Goal: Check status: Check status

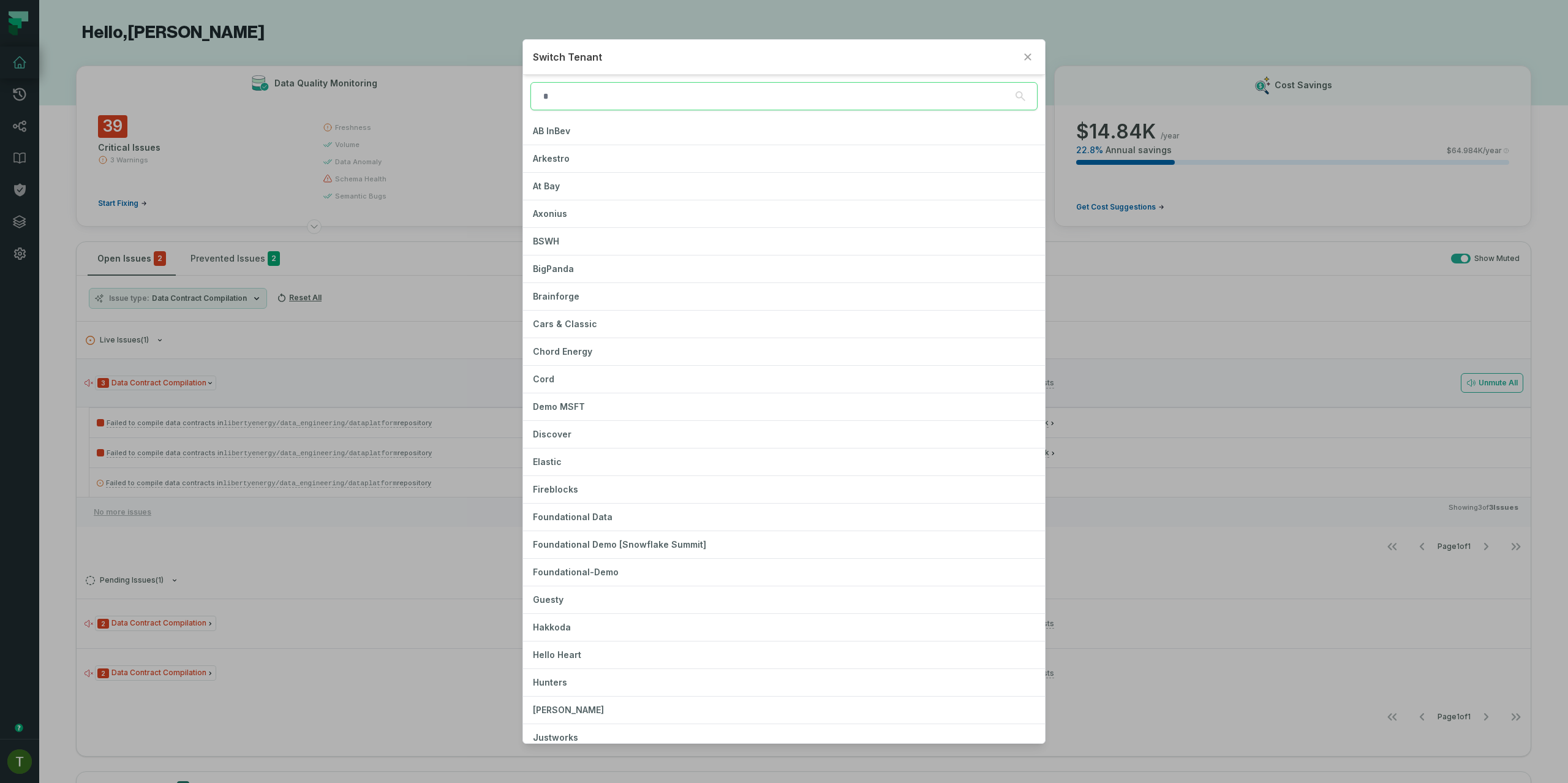
type input "*"
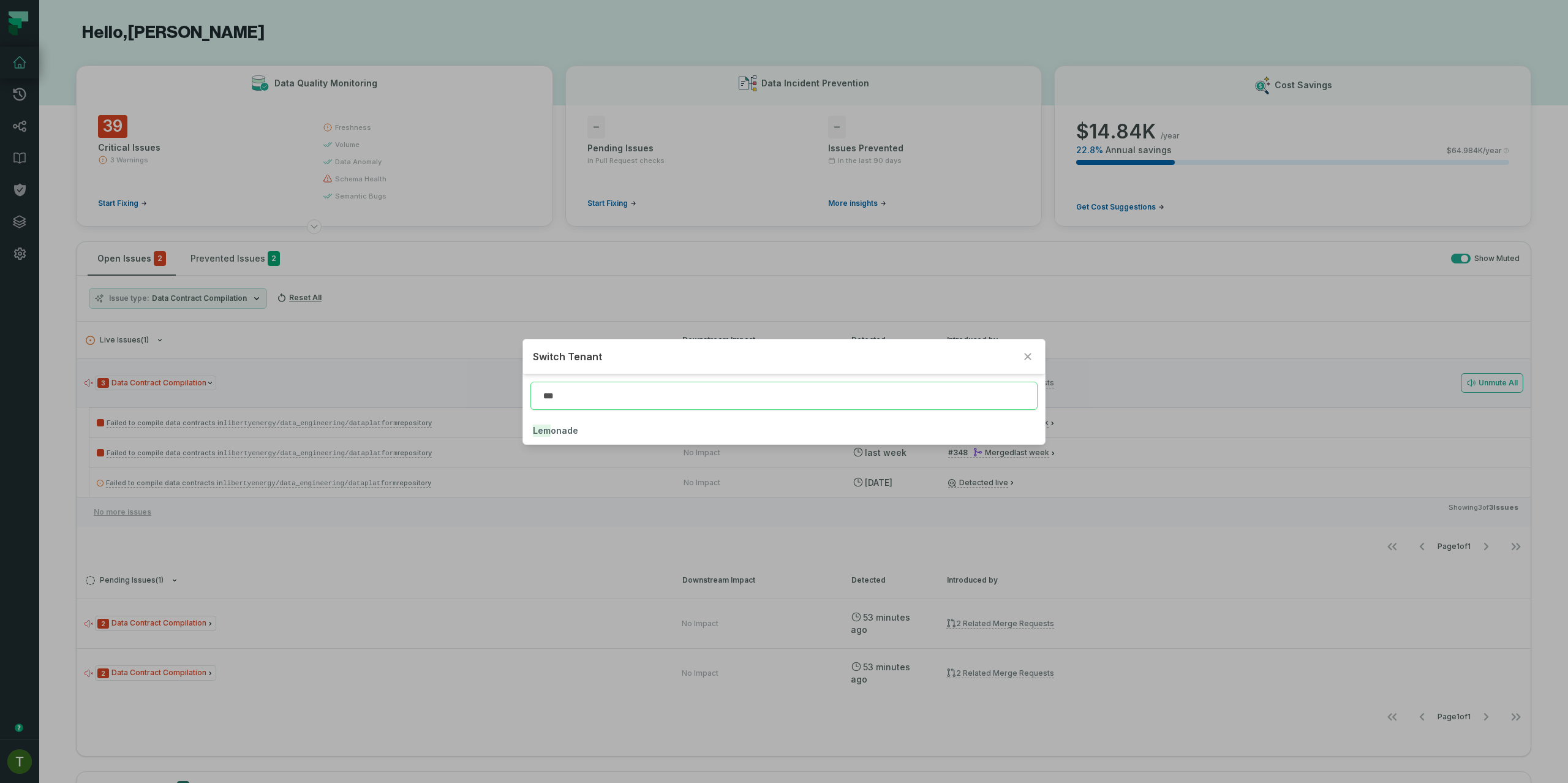
type input "***"
click button "Lem onade" at bounding box center [784, 430] width 521 height 27
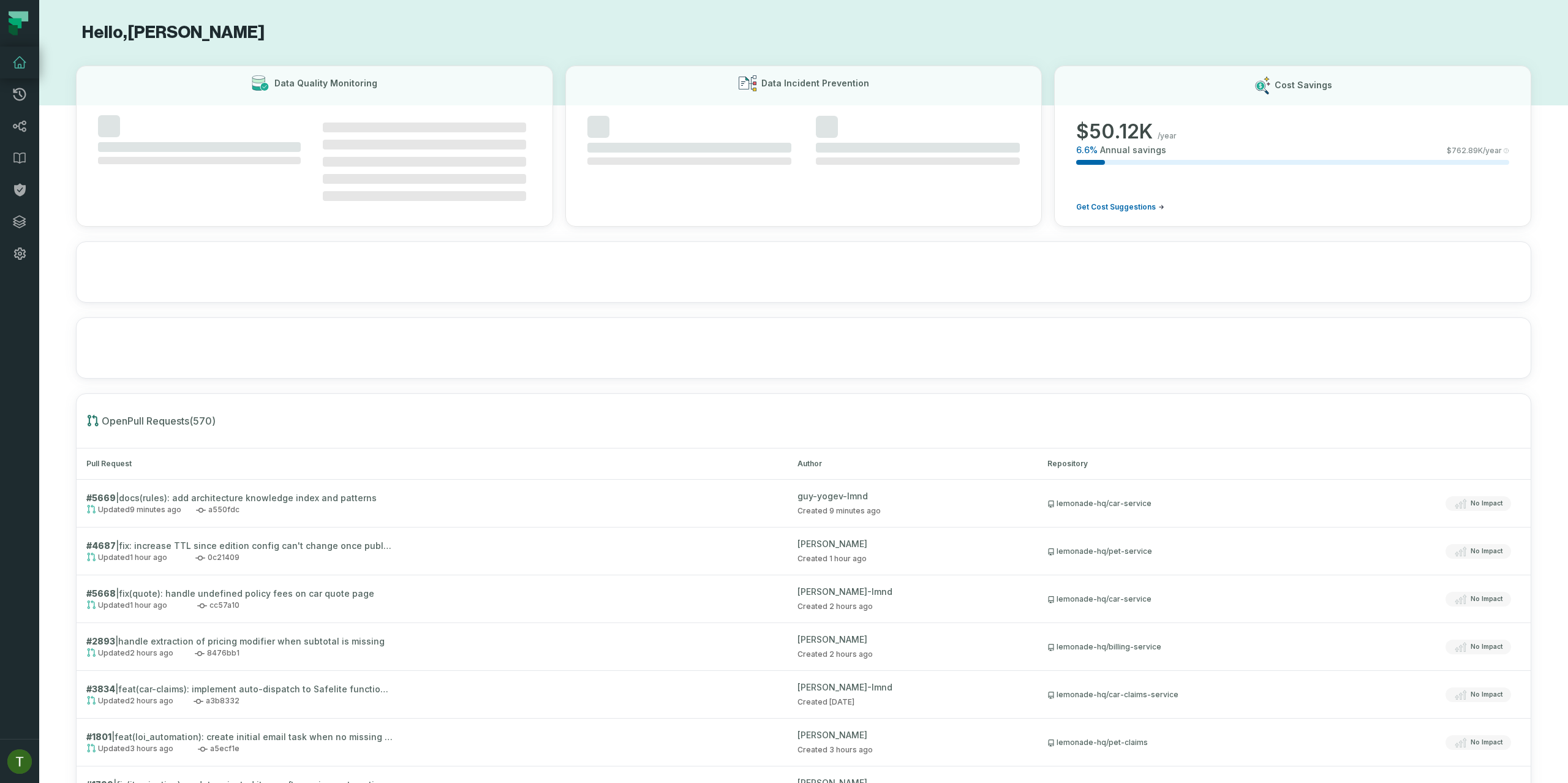
click at [19, 76] on link "Dashboard" at bounding box center [19, 63] width 39 height 32
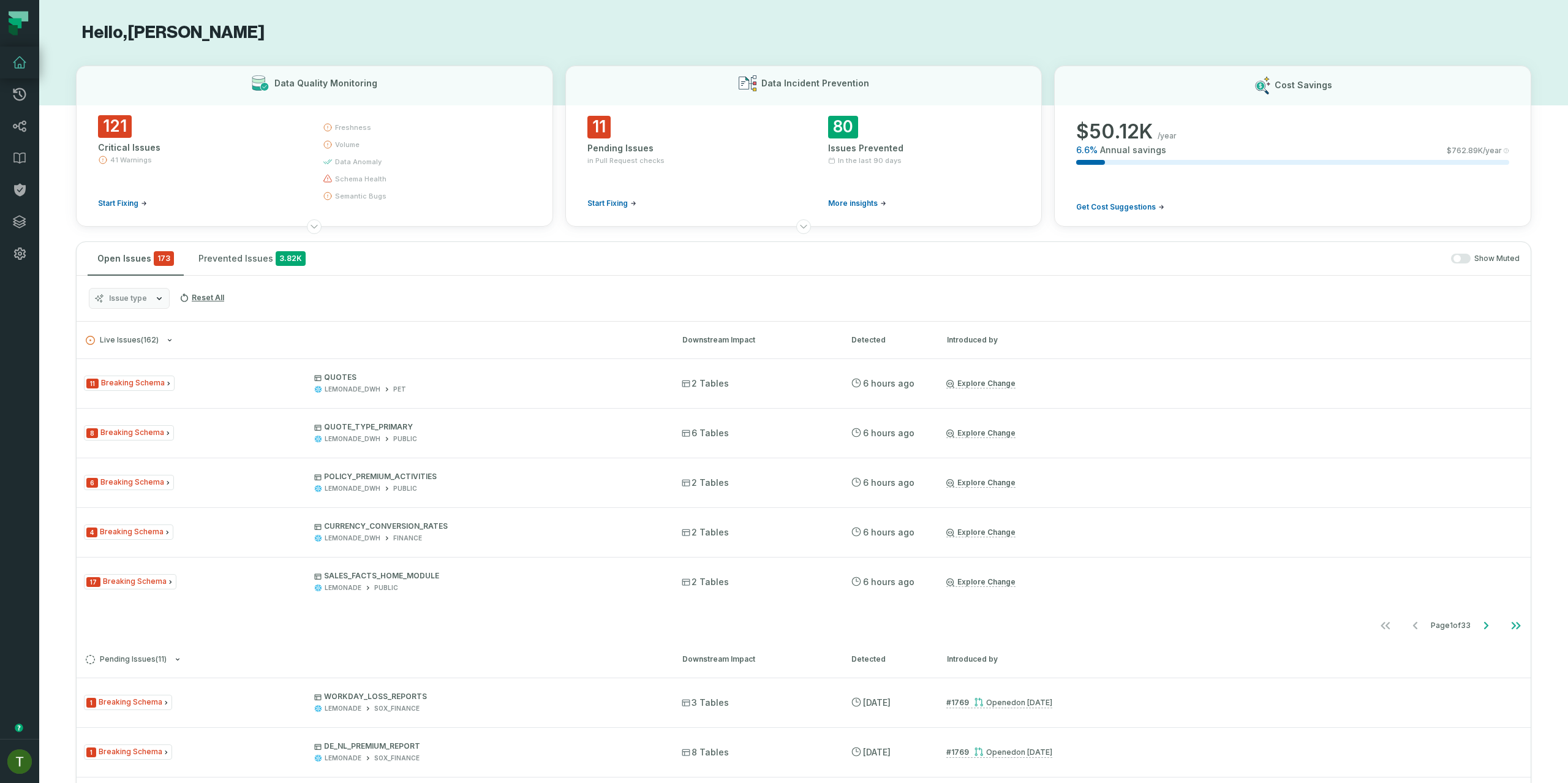
click at [155, 299] on icon "button" at bounding box center [159, 298] width 10 height 10
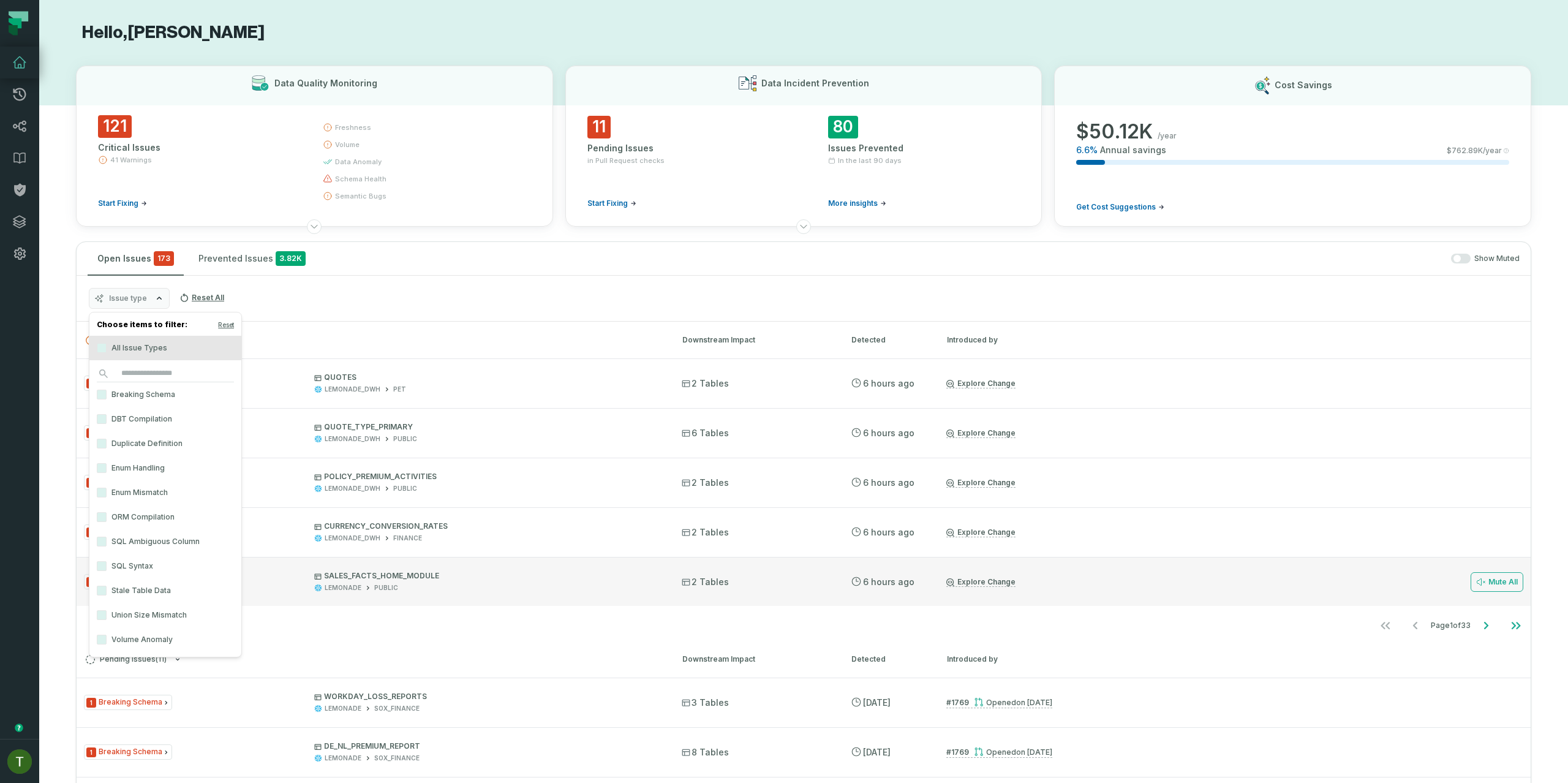
drag, startPoint x: 414, startPoint y: 373, endPoint x: 1145, endPoint y: 588, distance: 762.0
click at [414, 373] on p "QUOTES" at bounding box center [487, 377] width 346 height 10
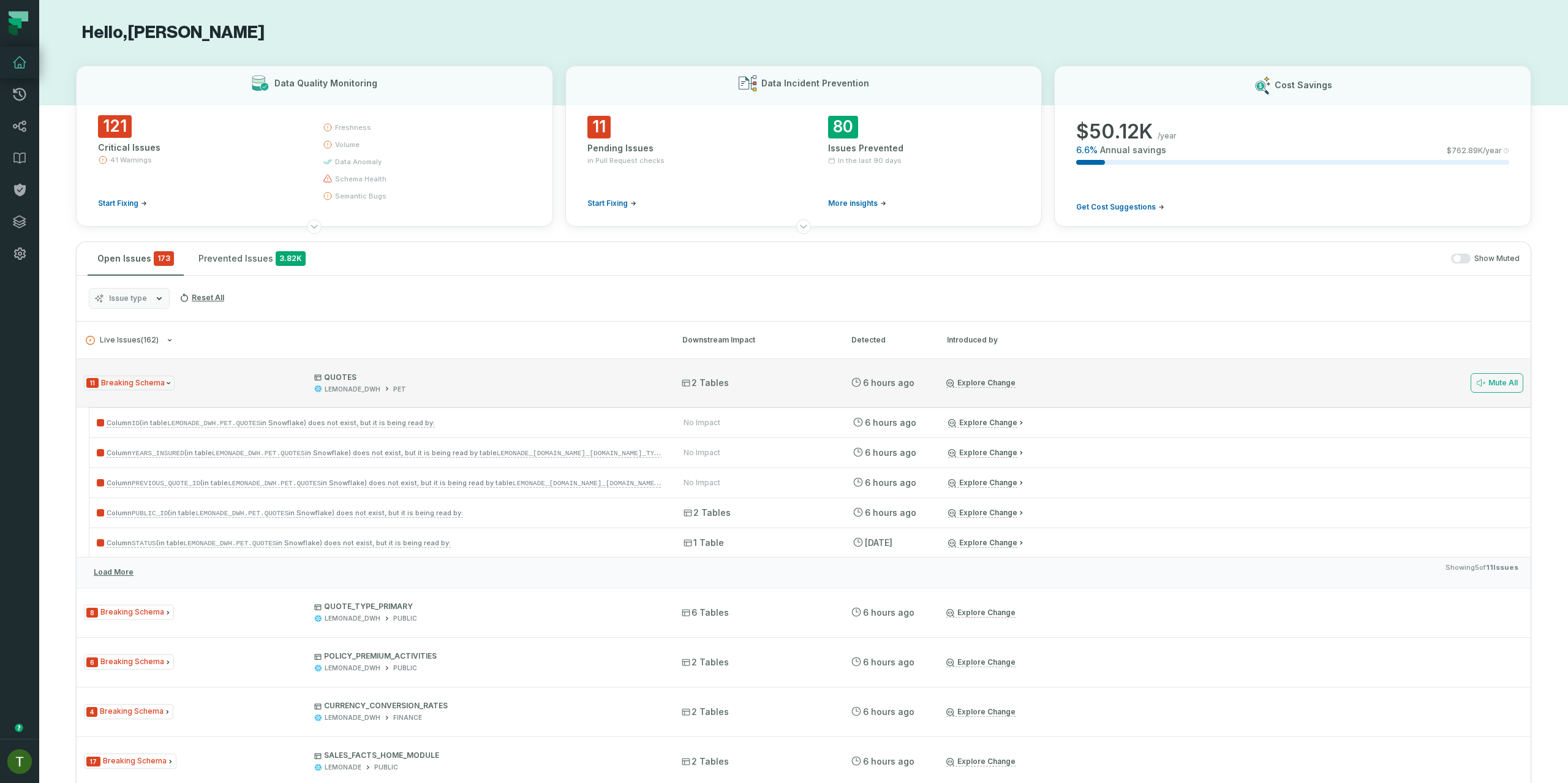
drag, startPoint x: 1385, startPoint y: 395, endPoint x: 1390, endPoint y: 404, distance: 10.3
click at [1385, 395] on div "Mute All" at bounding box center [1301, 383] width 444 height 49
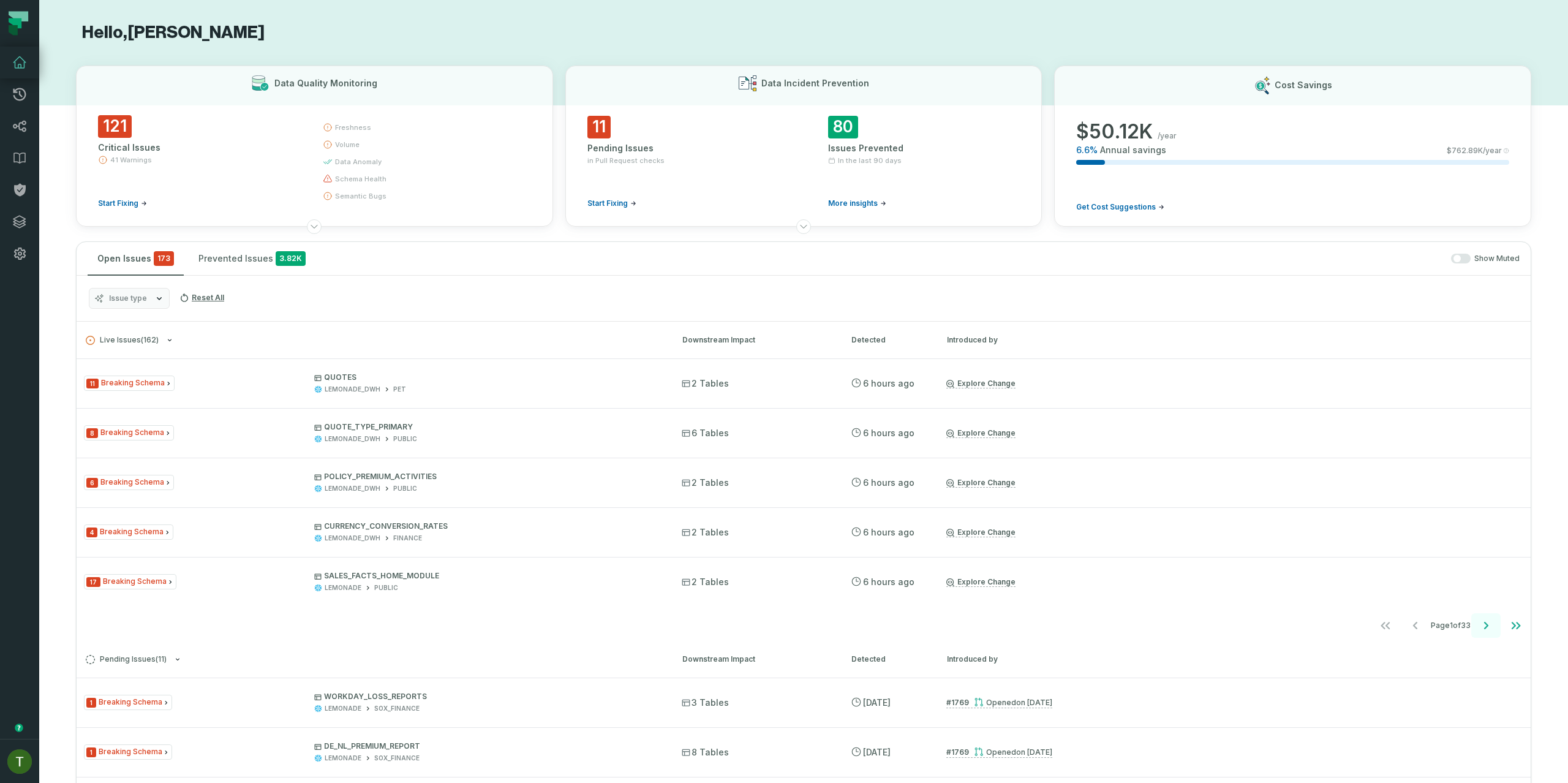
click at [1479, 621] on icon "Go to next page" at bounding box center [1486, 625] width 15 height 15
click at [1479, 621] on icon "Go to next page" at bounding box center [1486, 625] width 15 height 15
click at [1479, 623] on icon "Go to next page" at bounding box center [1486, 625] width 15 height 15
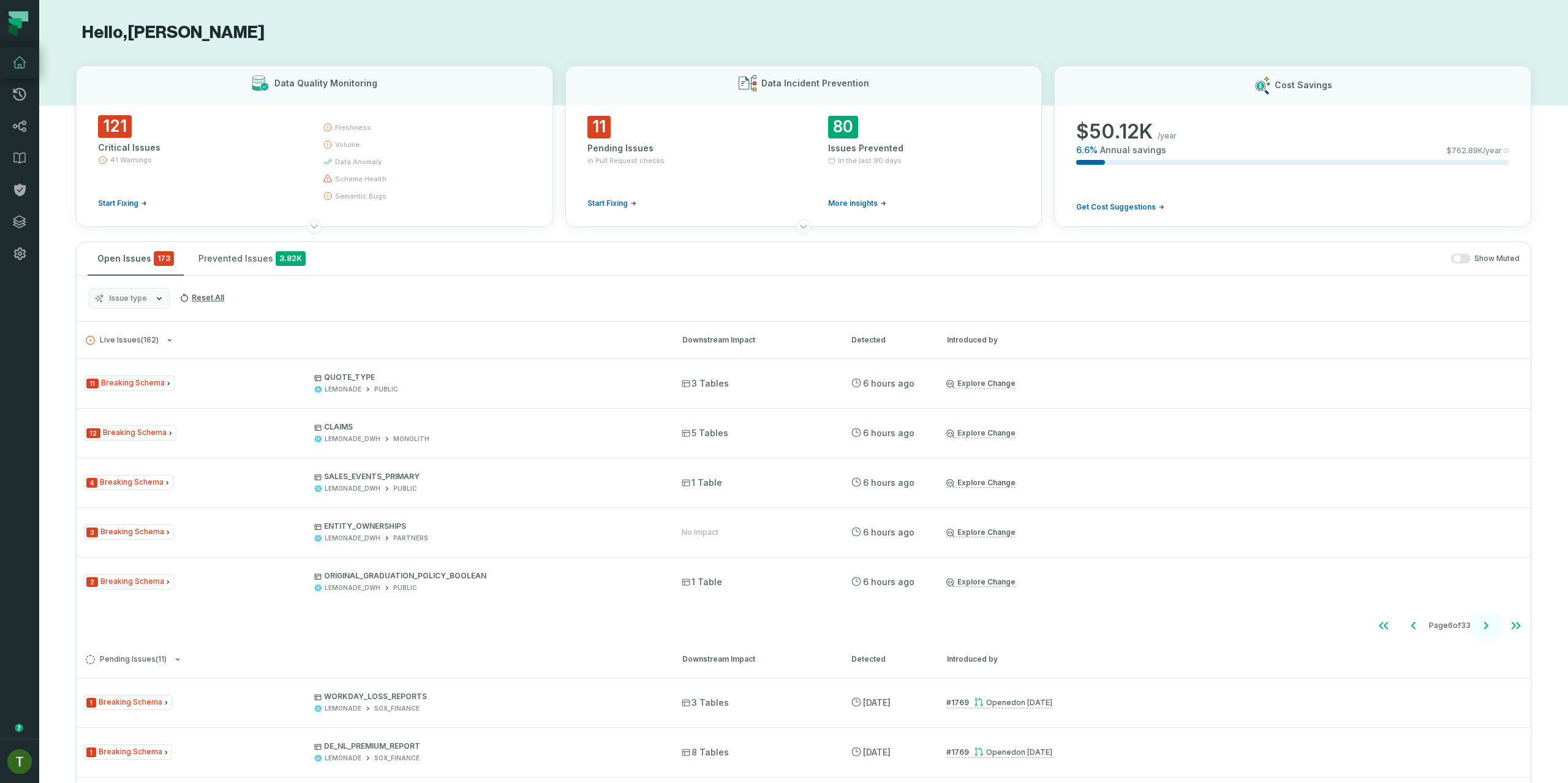
click at [1479, 623] on icon "Go to next page" at bounding box center [1486, 625] width 15 height 15
click at [1479, 625] on icon "Go to next page" at bounding box center [1486, 625] width 15 height 15
click at [1403, 623] on icon "Go to previous page" at bounding box center [1410, 625] width 15 height 15
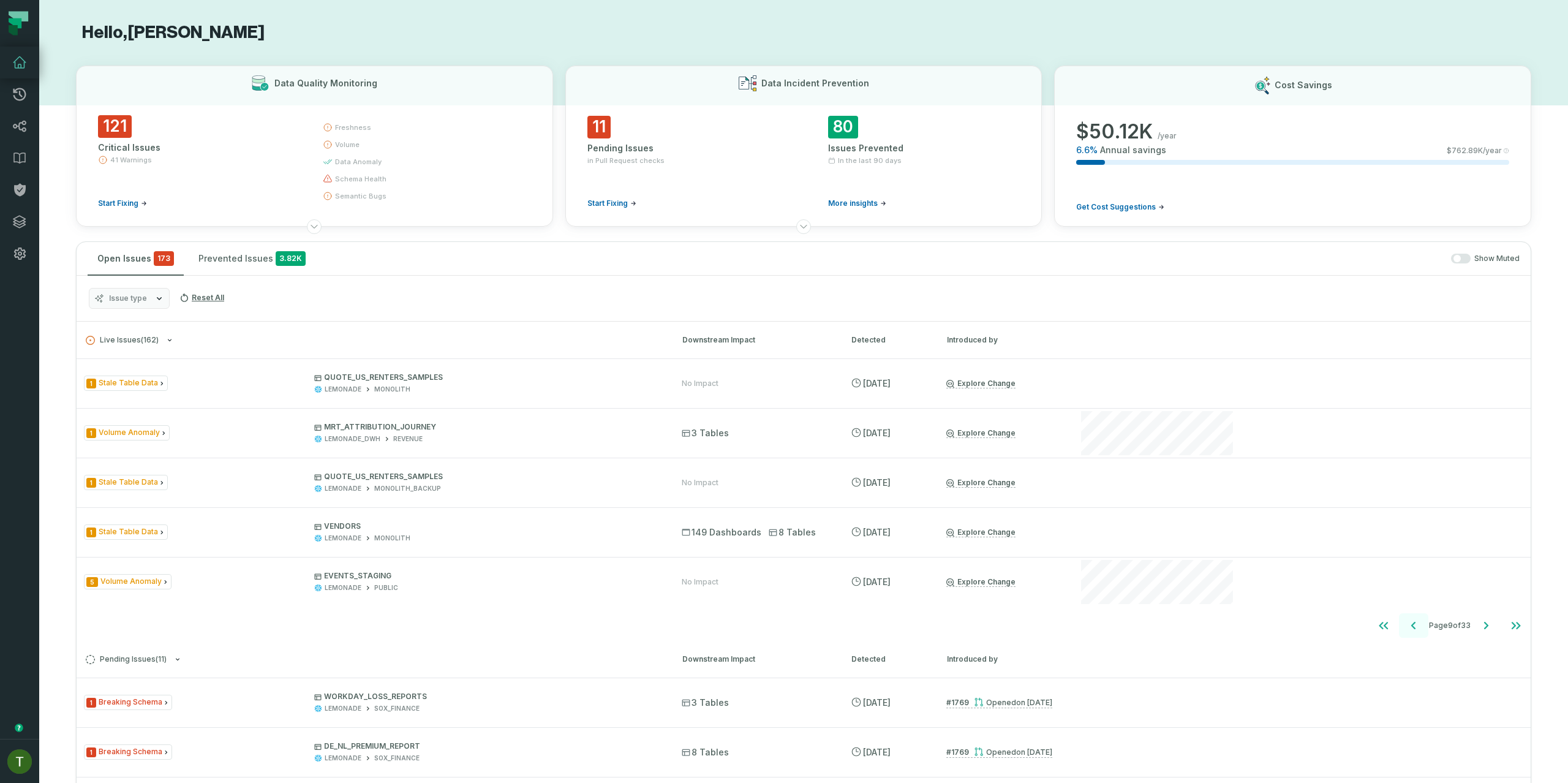
click at [1406, 623] on icon "Go to previous page" at bounding box center [1413, 625] width 15 height 15
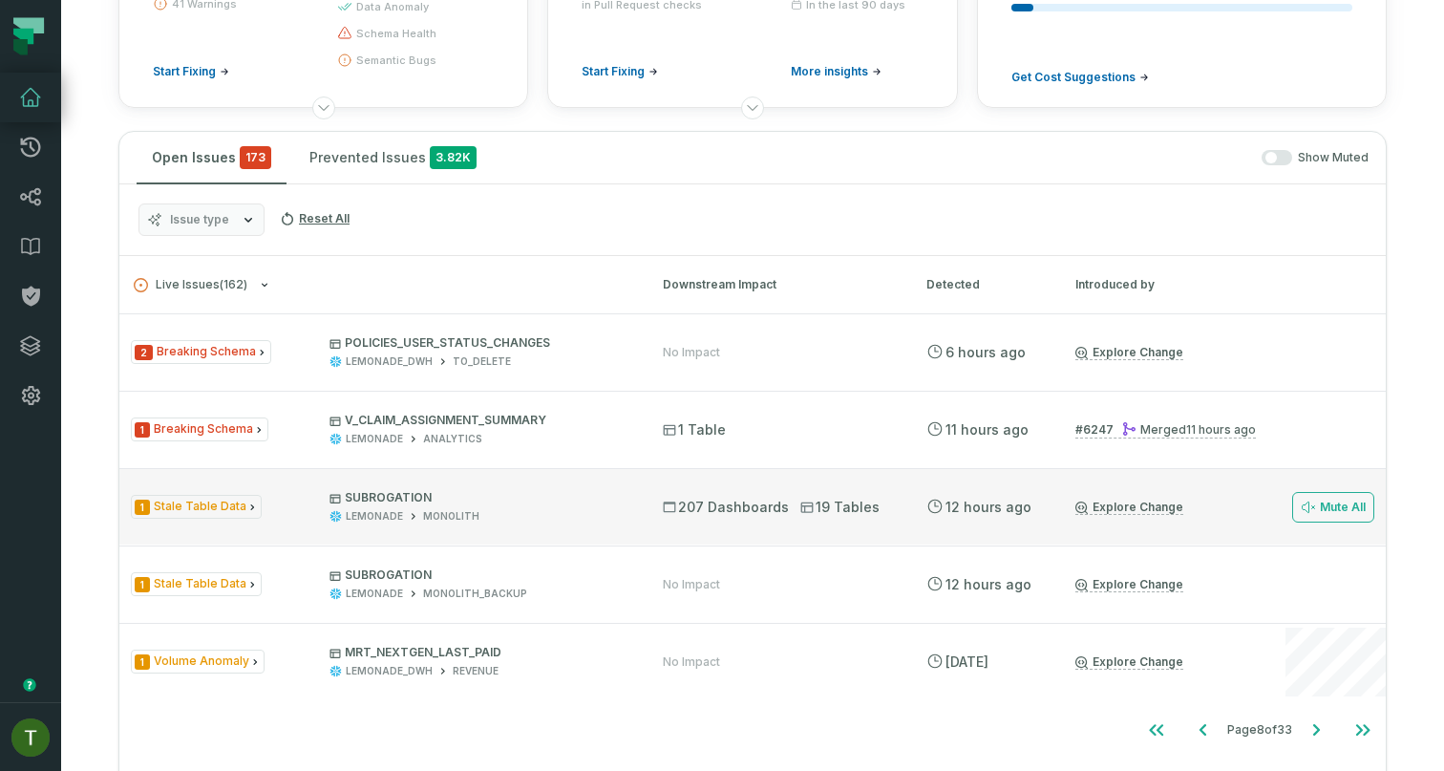
scroll to position [441, 0]
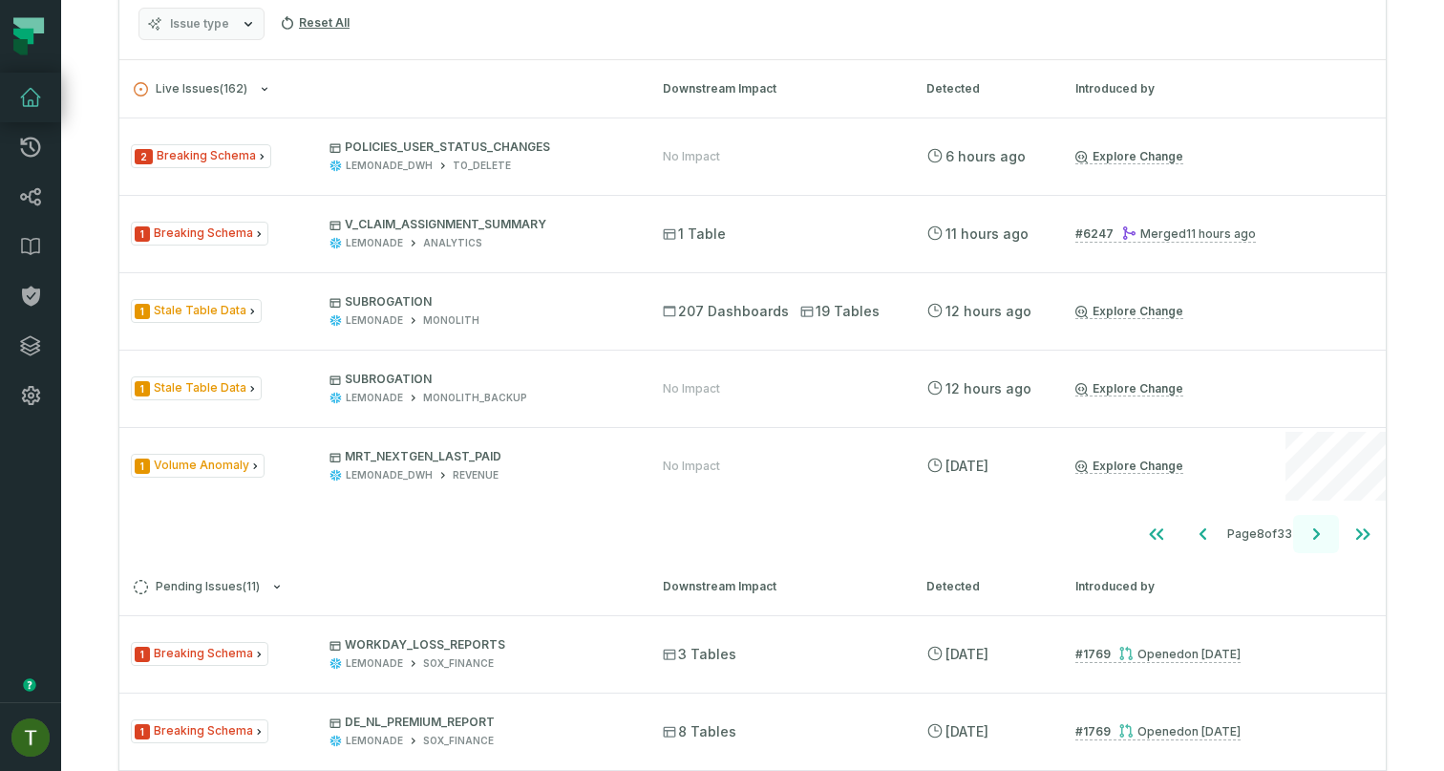
click at [1311, 529] on icon "Go to next page" at bounding box center [1316, 533] width 23 height 23
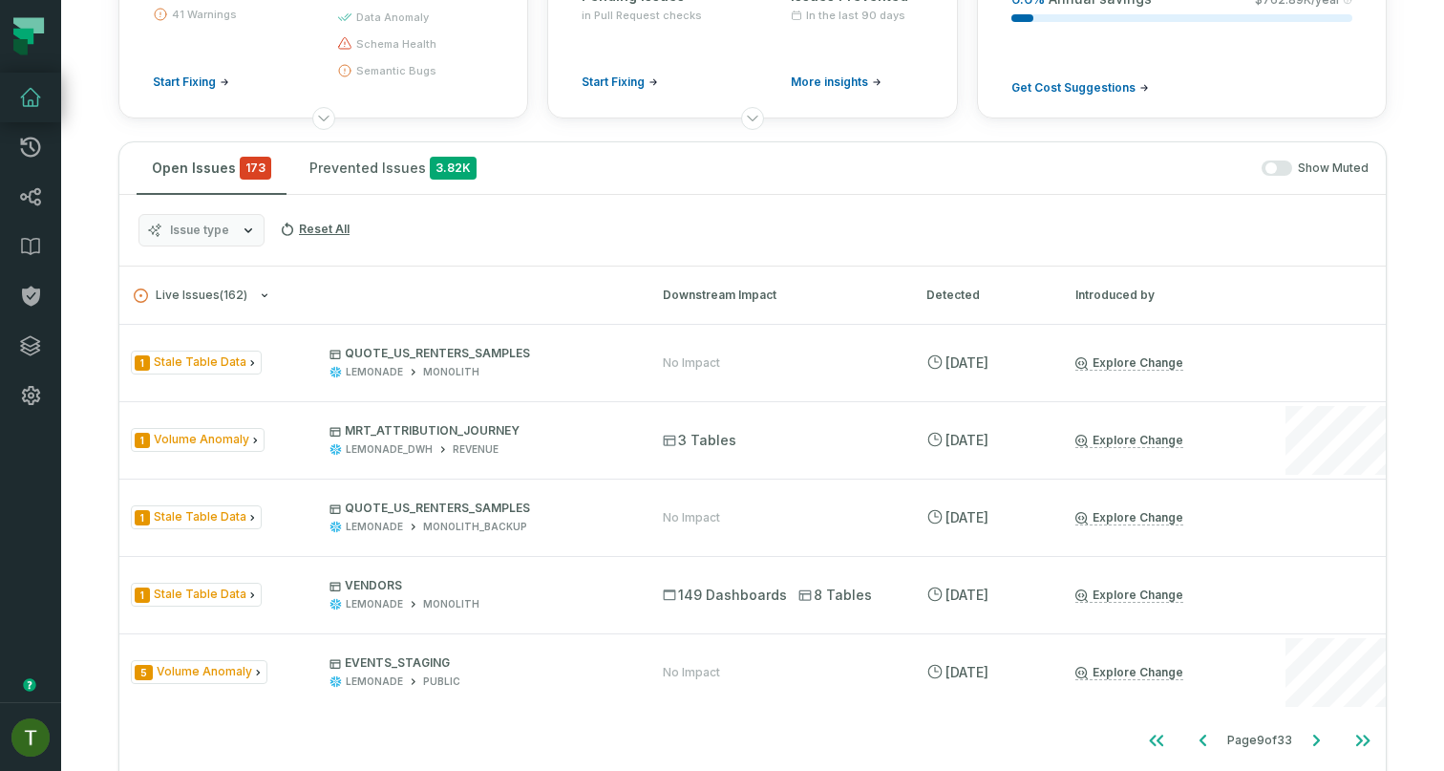
scroll to position [458, 0]
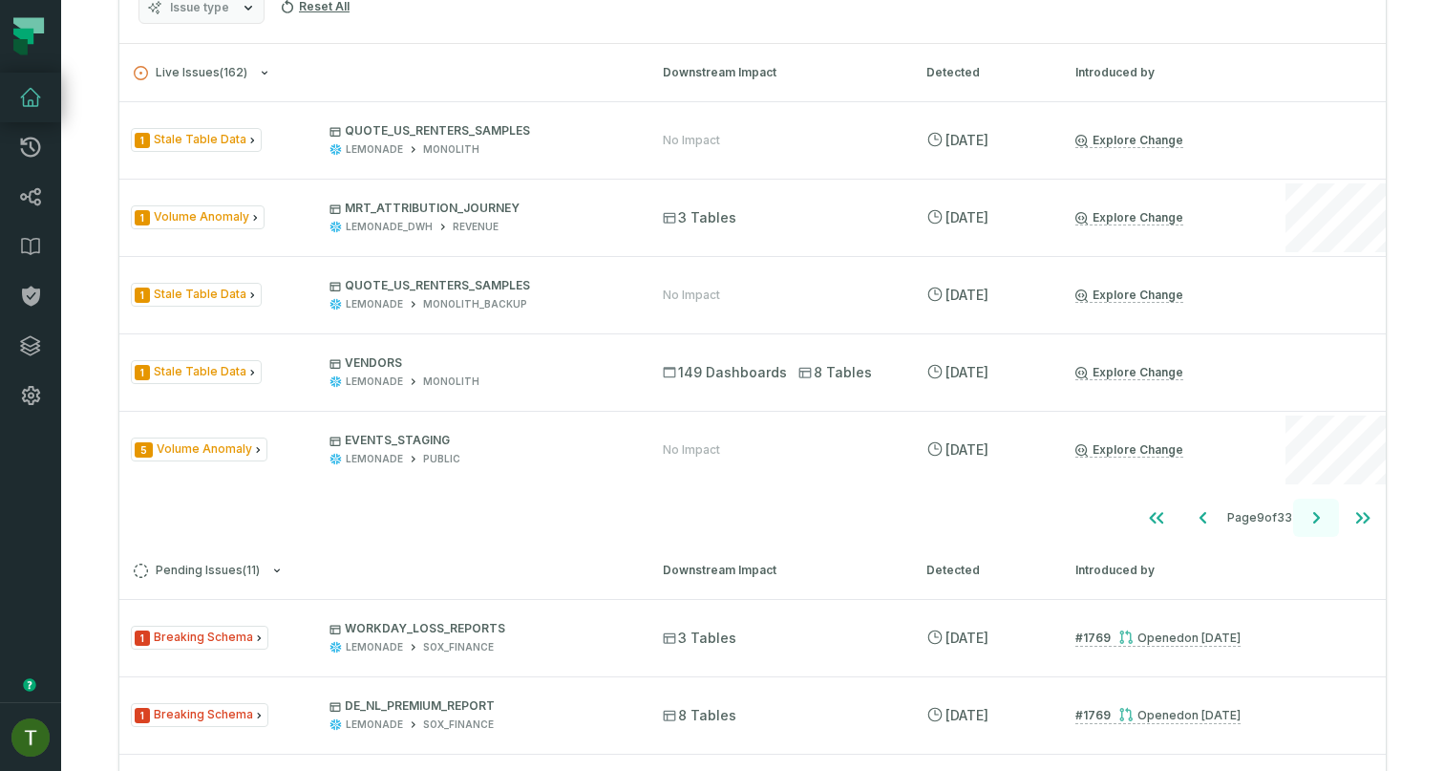
click at [1307, 515] on icon "Go to next page" at bounding box center [1316, 517] width 23 height 23
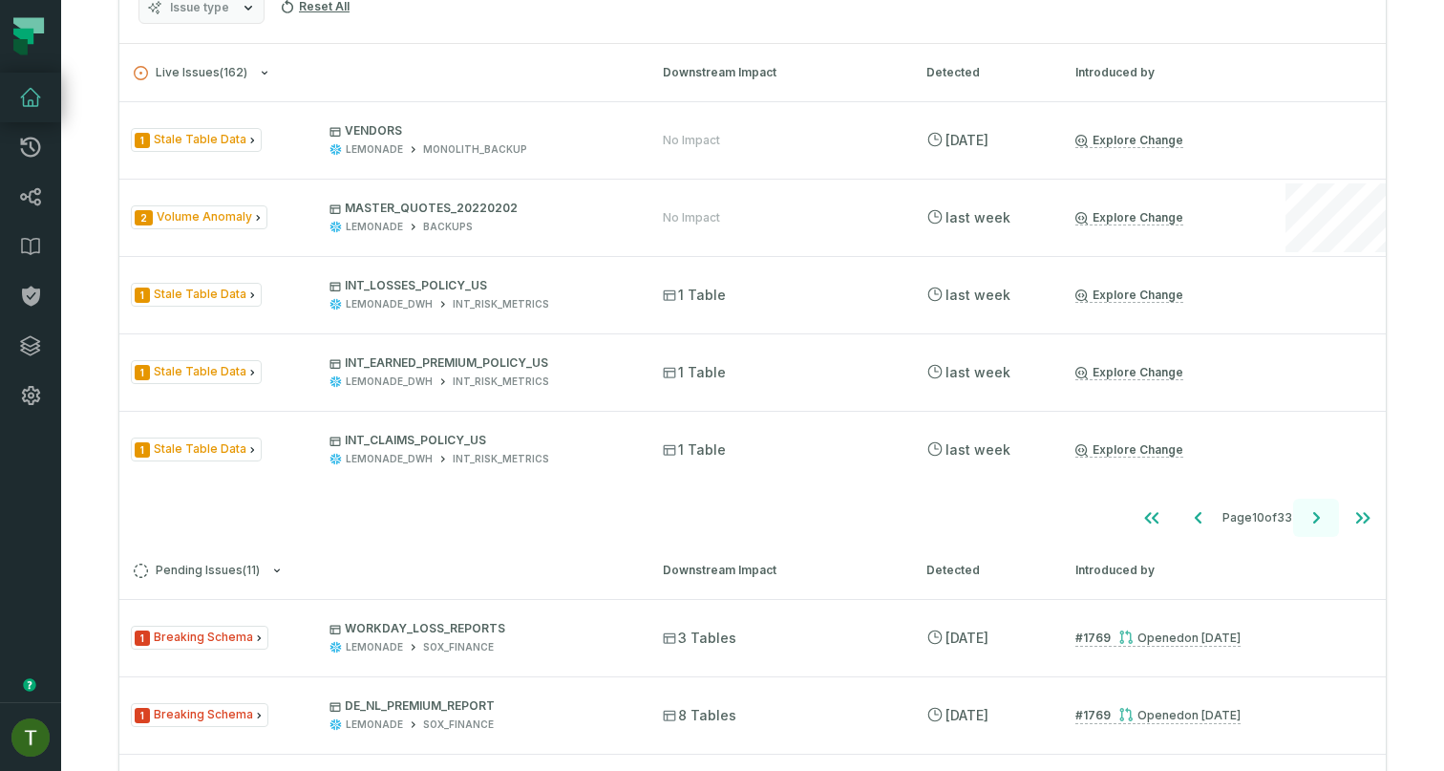
click at [1307, 515] on icon "Go to next page" at bounding box center [1316, 517] width 23 height 23
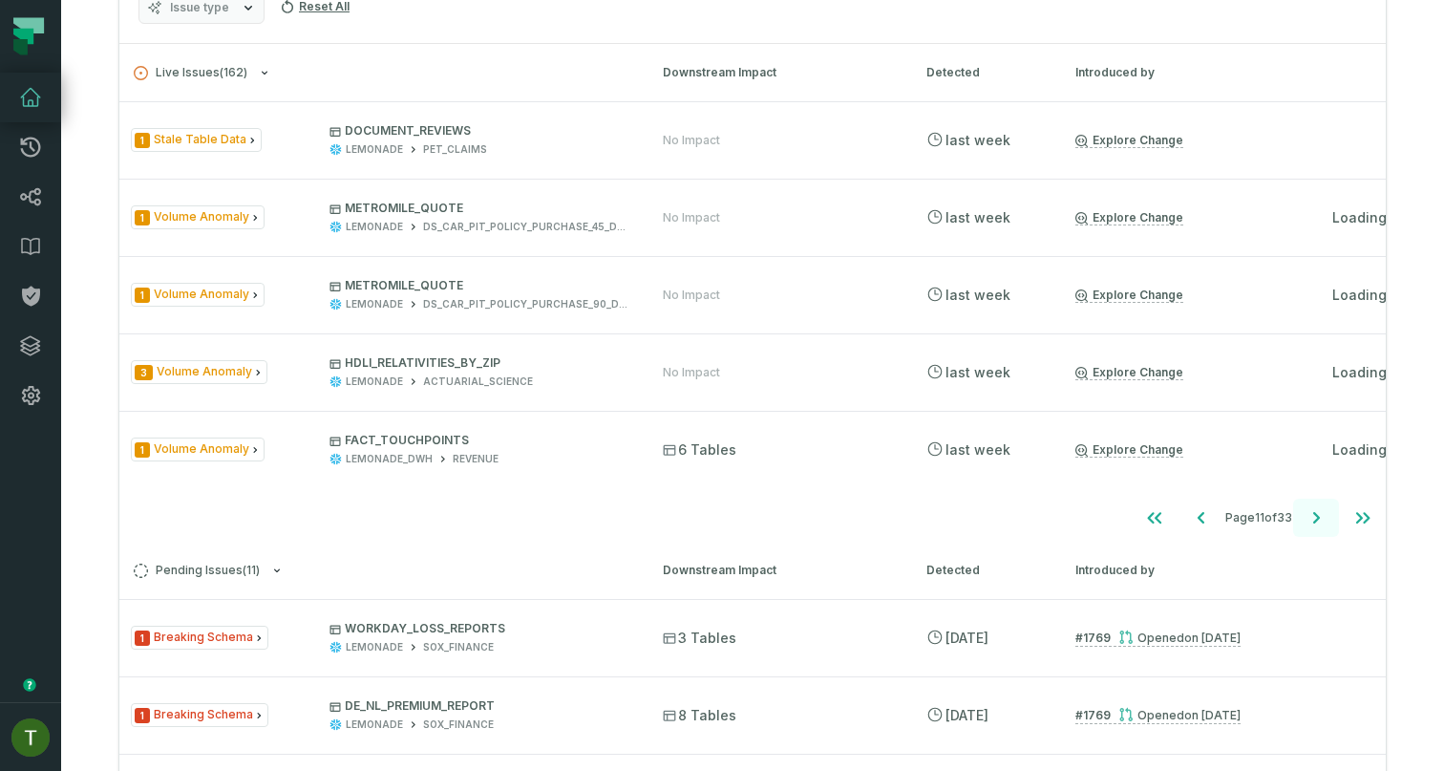
click at [1307, 515] on icon "Go to next page" at bounding box center [1316, 517] width 23 height 23
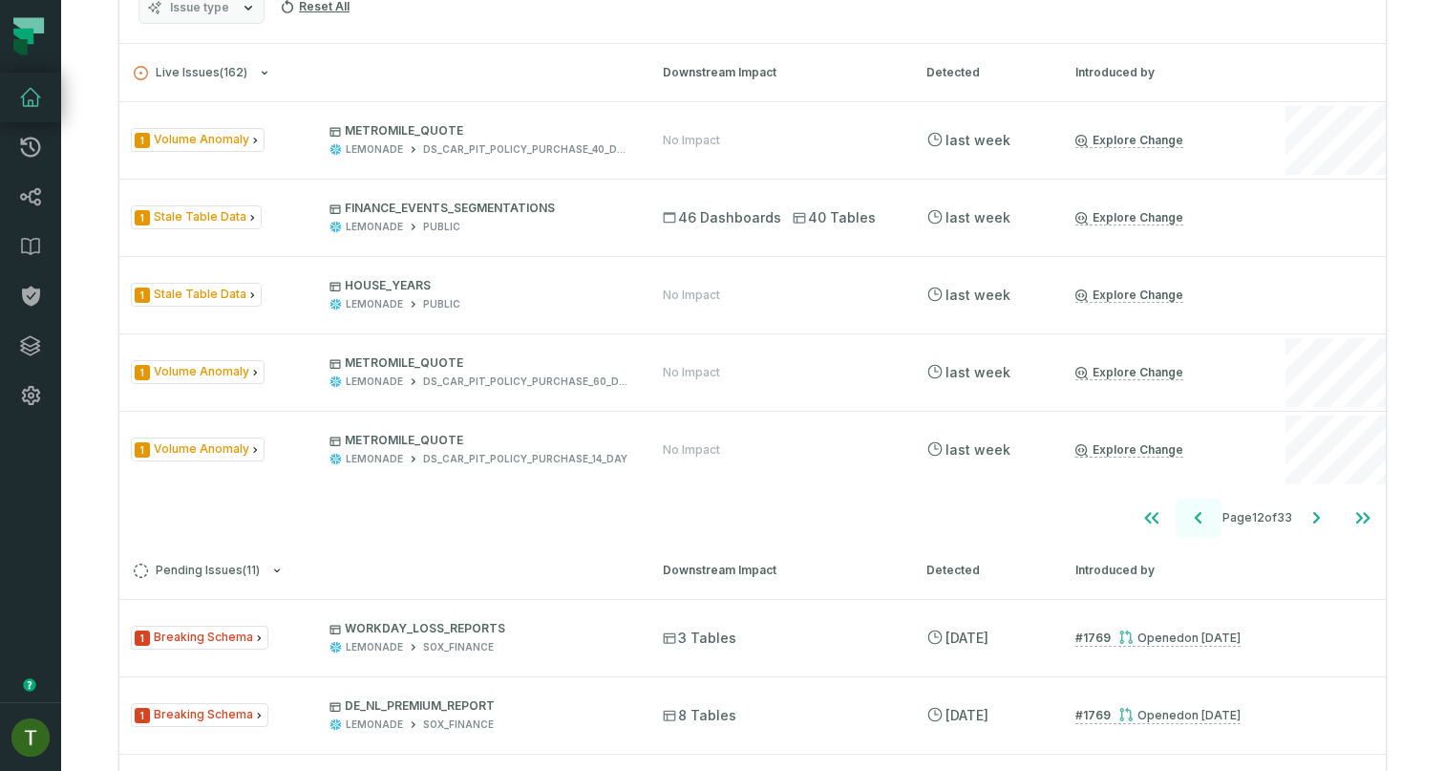
click at [1187, 511] on icon "Go to previous page" at bounding box center [1198, 517] width 23 height 23
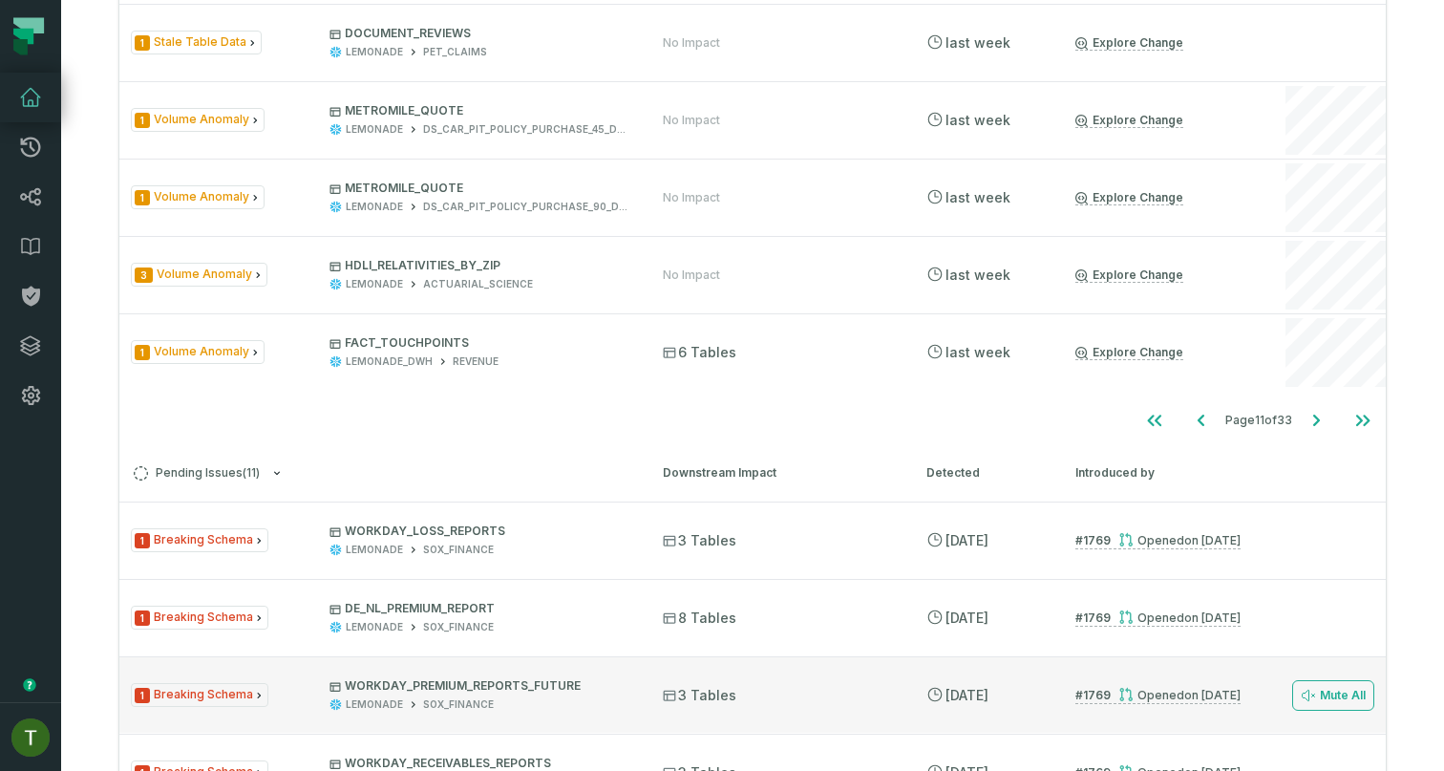
scroll to position [336, 0]
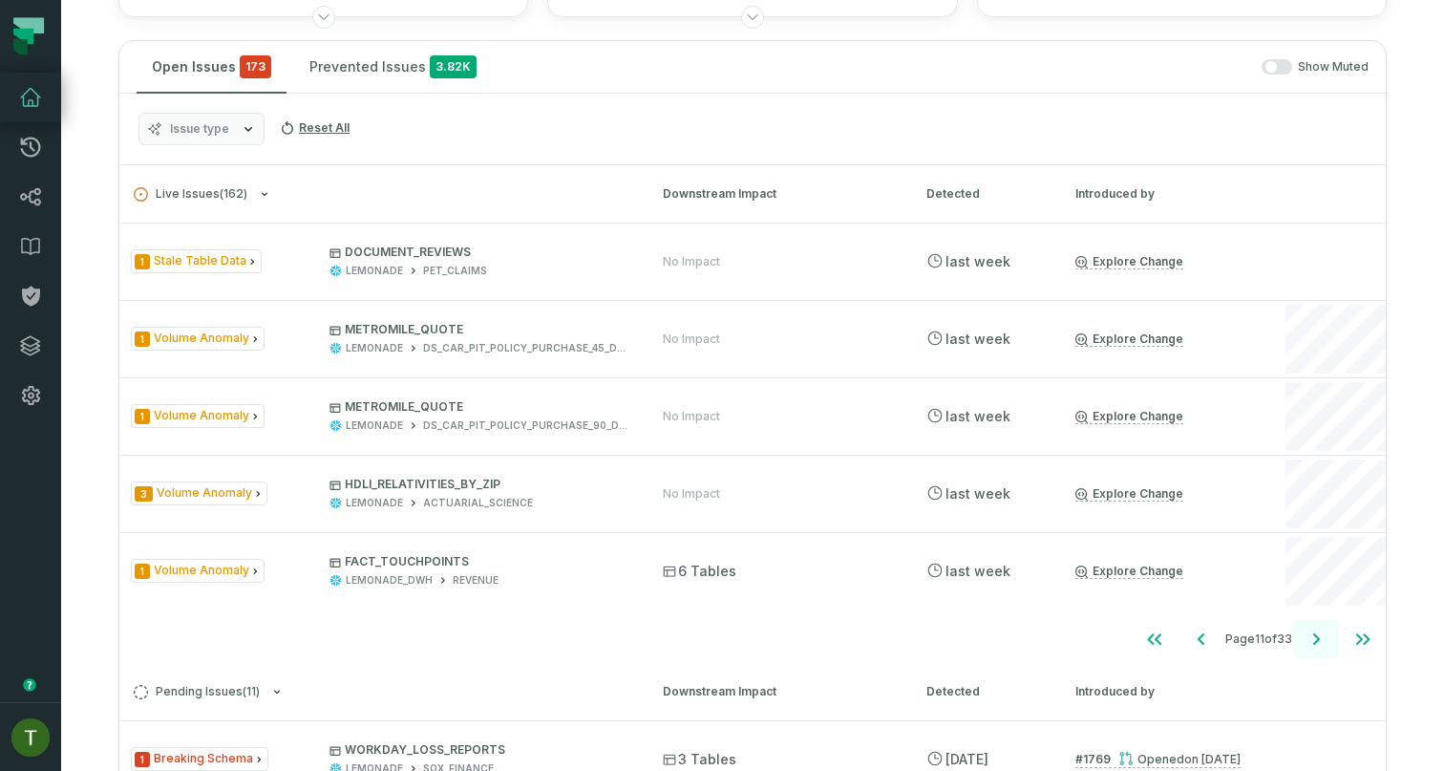
click at [1308, 640] on icon "Go to next page" at bounding box center [1316, 639] width 23 height 23
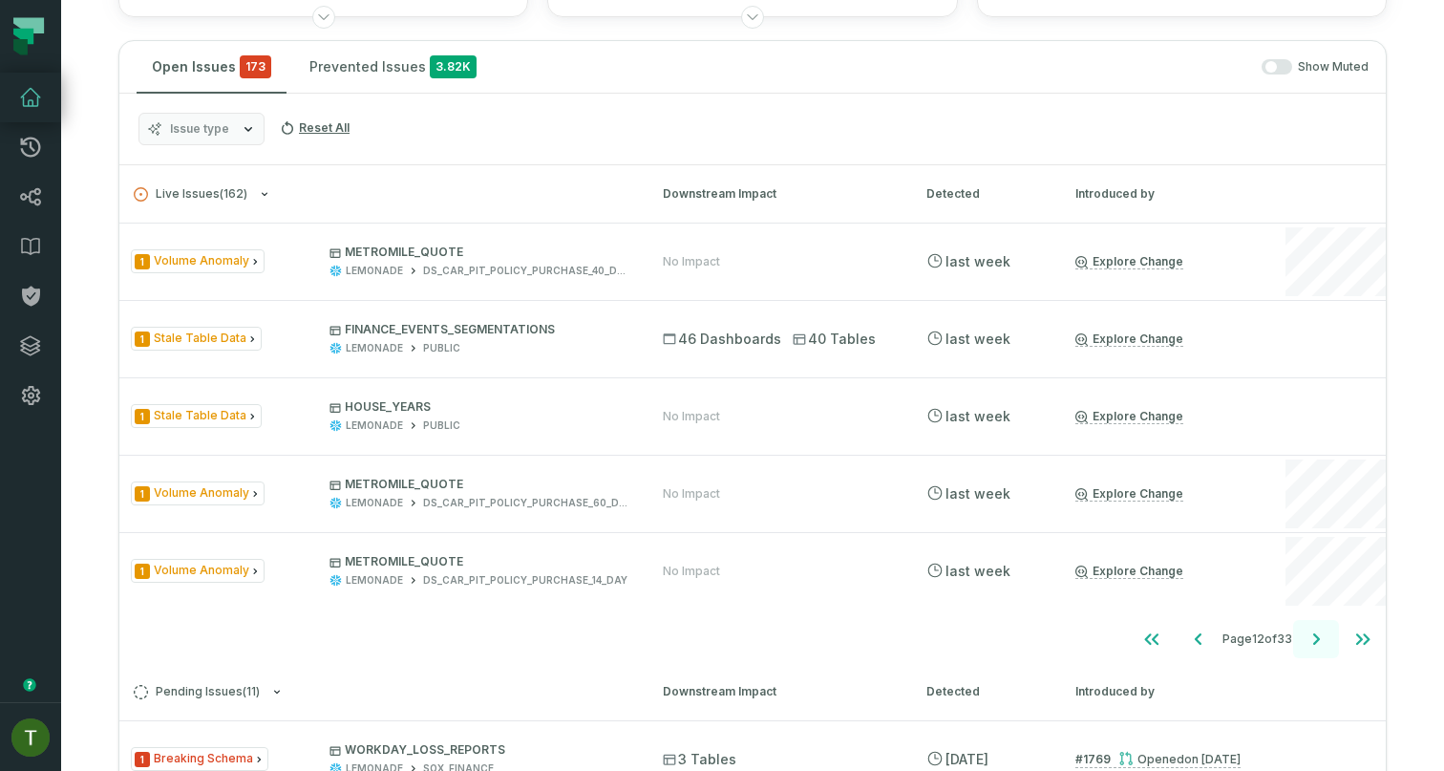
click at [1308, 640] on icon "Go to next page" at bounding box center [1316, 639] width 23 height 23
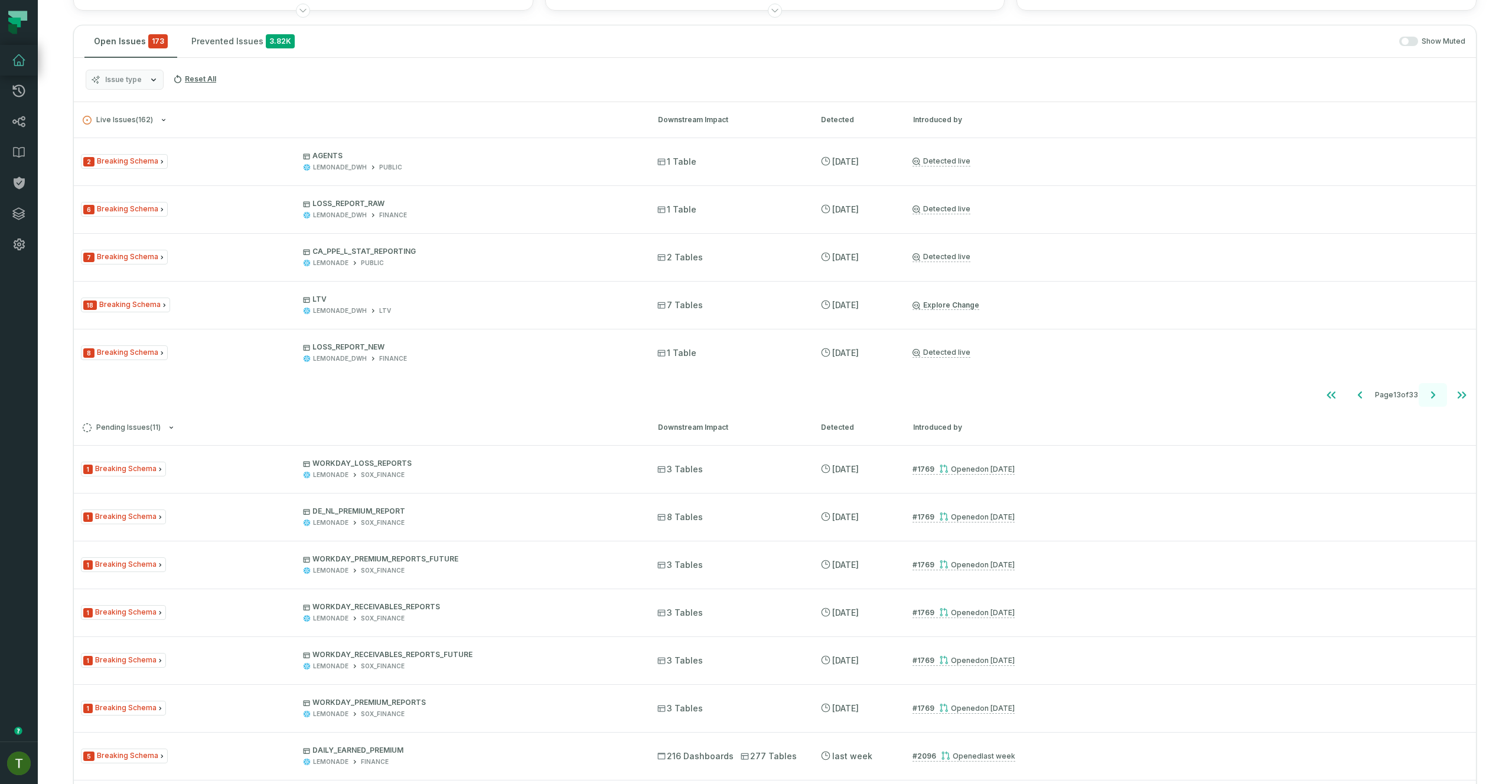
click at [1419, 394] on button "Go to next page" at bounding box center [1433, 395] width 28 height 23
click at [1419, 393] on button "Go to next page" at bounding box center [1433, 395] width 28 height 23
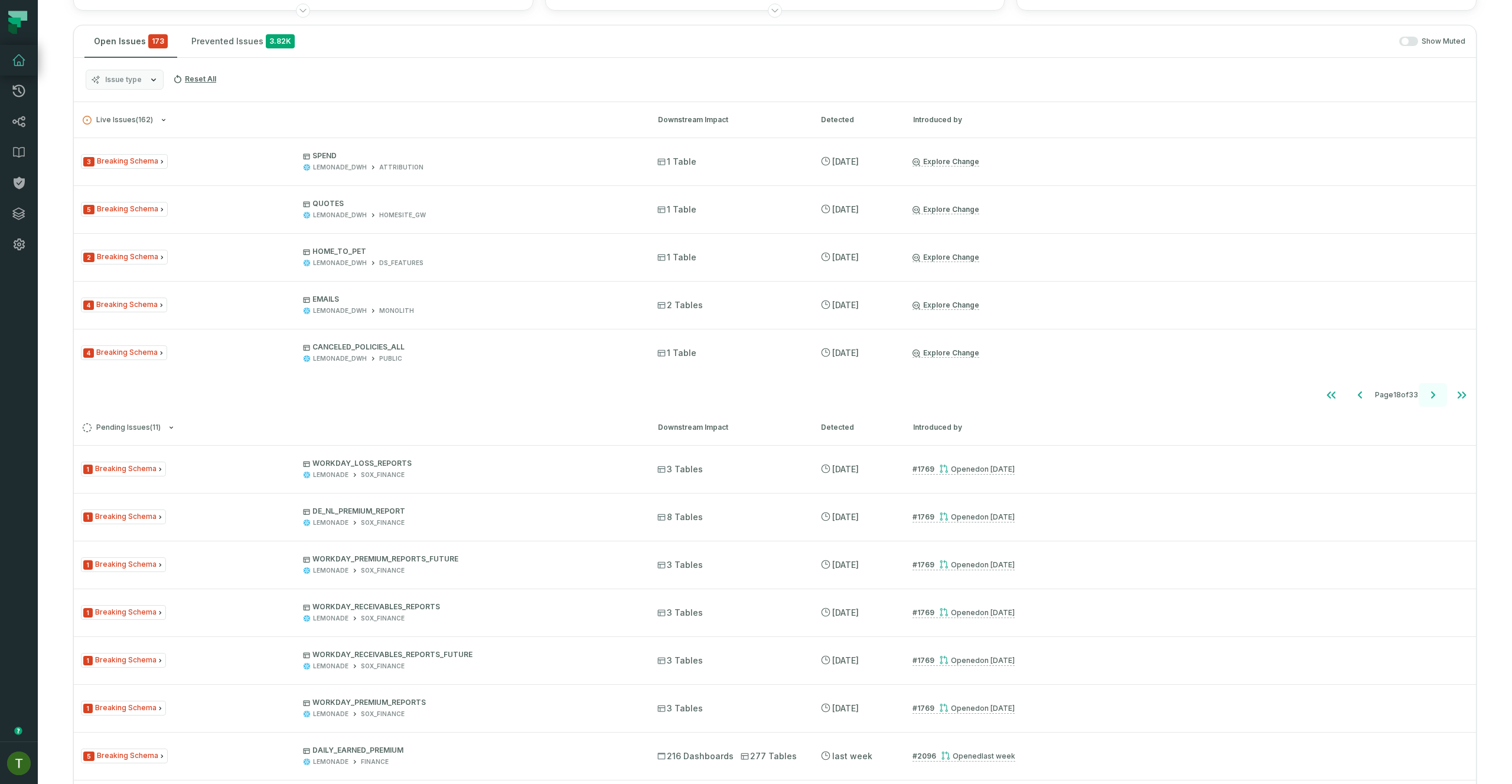
click at [1433, 395] on button "Go to next page" at bounding box center [1433, 395] width 28 height 23
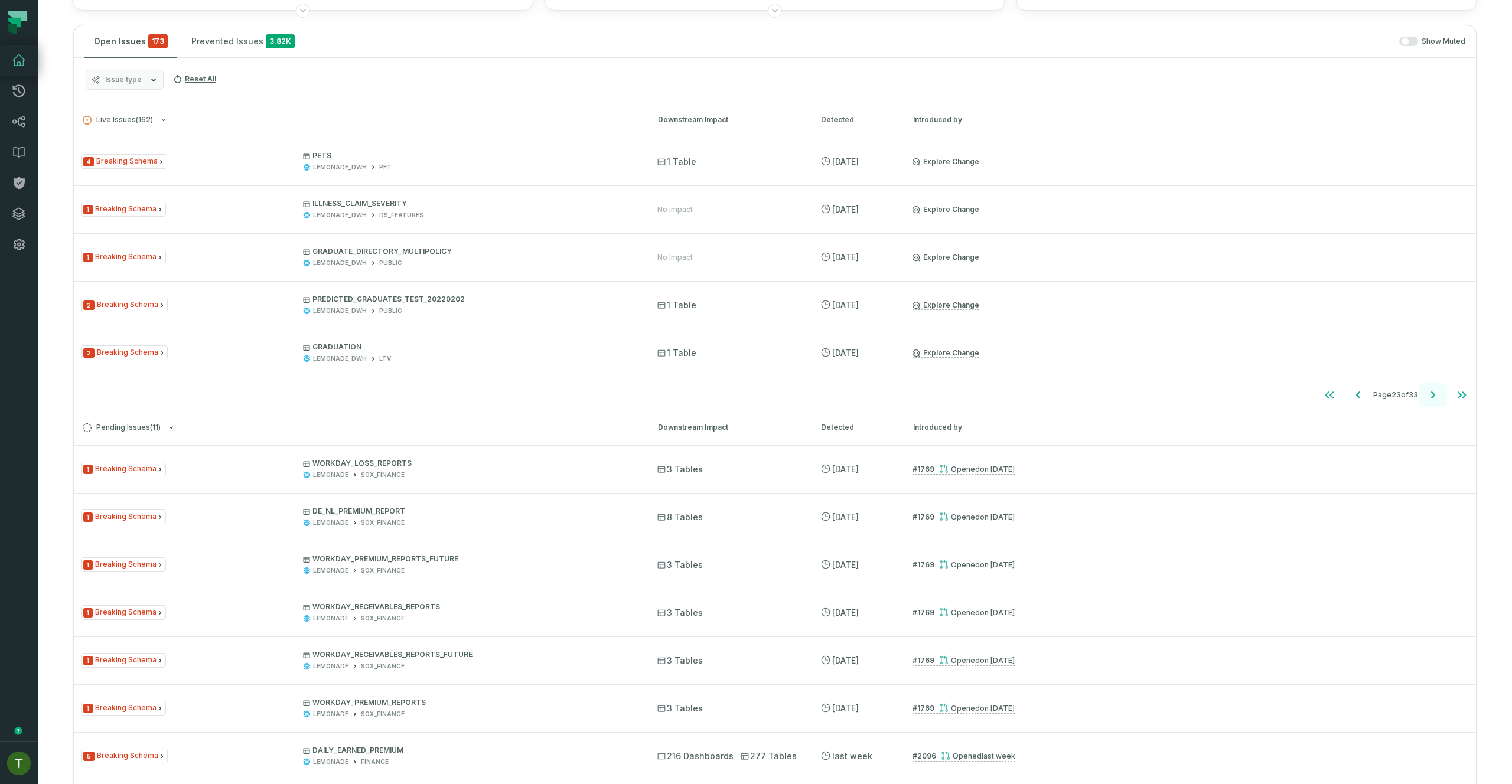
click at [1433, 395] on button "Go to next page" at bounding box center [1433, 395] width 28 height 23
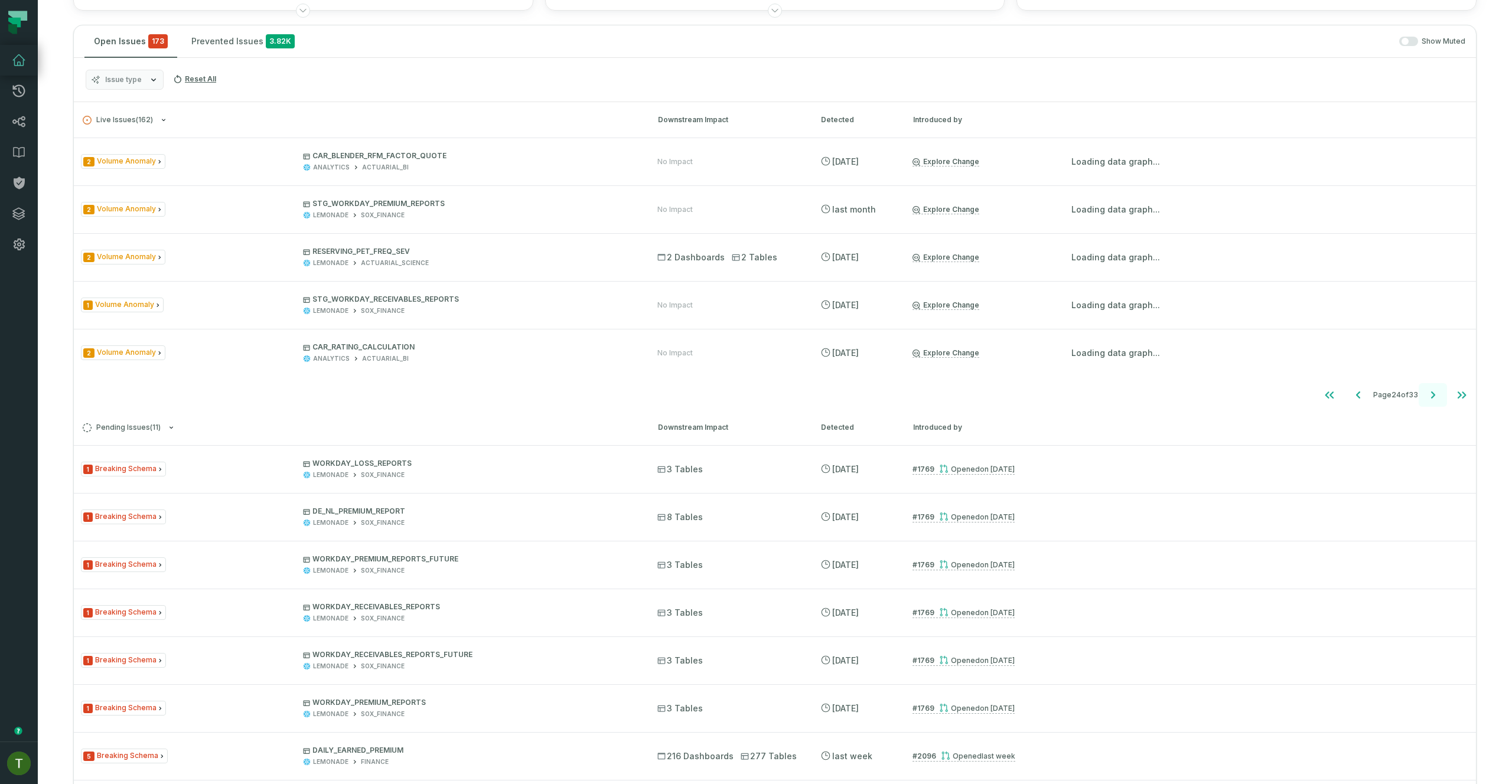
click at [1433, 395] on button "Go to next page" at bounding box center [1433, 395] width 28 height 23
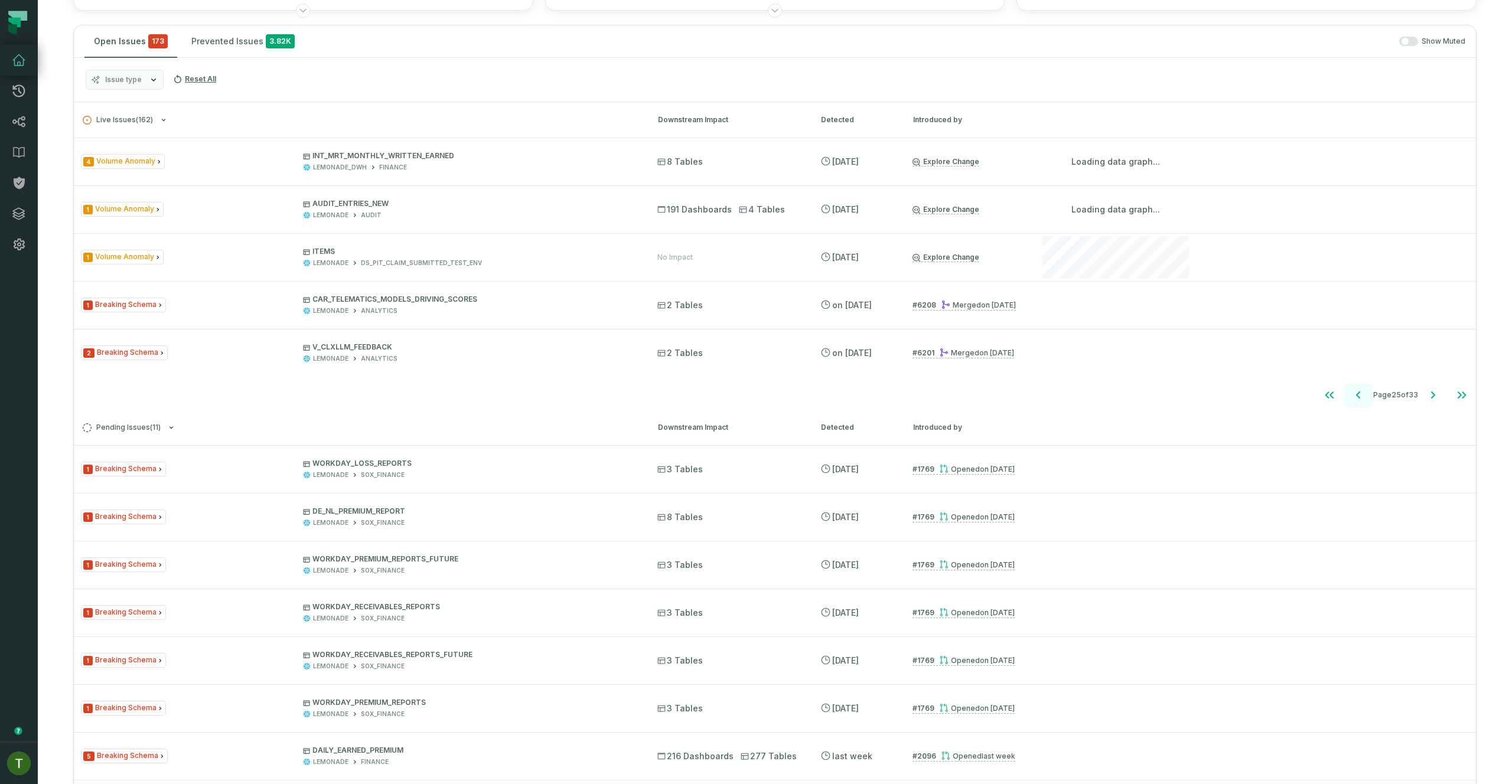
click at [1357, 399] on button "Go to previous page" at bounding box center [1359, 395] width 28 height 23
click at [1427, 389] on icon "Go to next page" at bounding box center [1433, 395] width 14 height 14
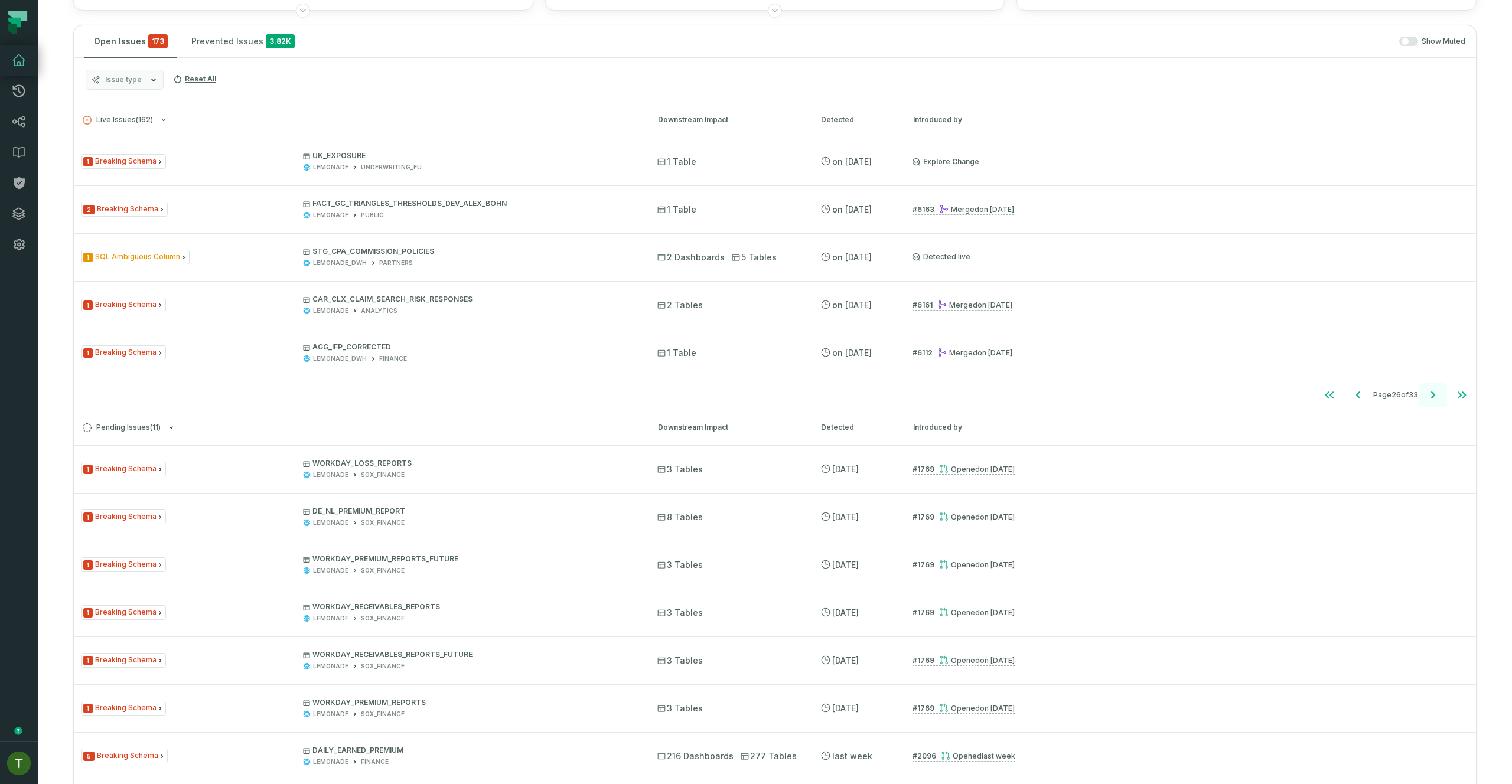
click at [1430, 388] on icon "Go to next page" at bounding box center [1433, 395] width 14 height 14
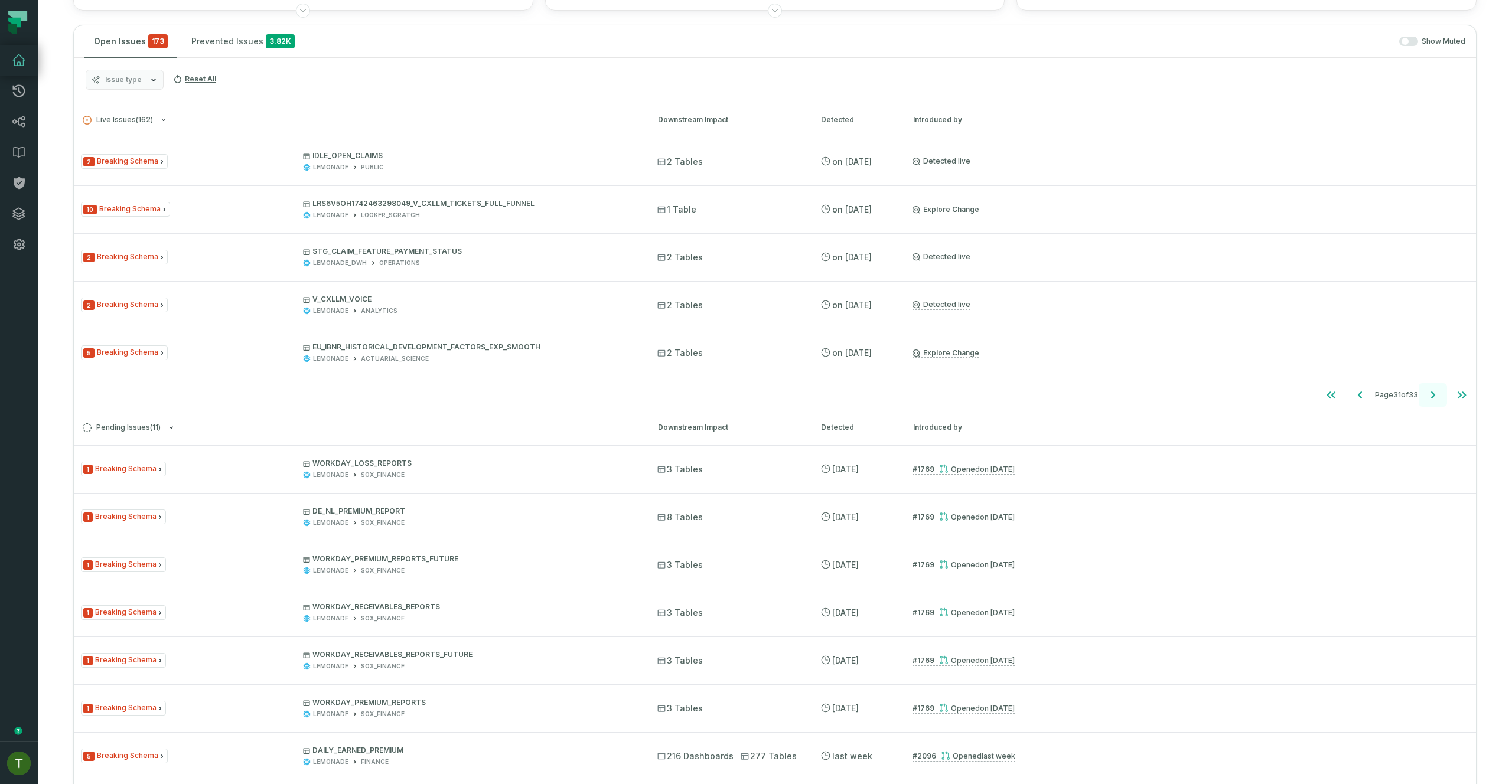
click at [1430, 388] on icon "Go to next page" at bounding box center [1433, 395] width 14 height 14
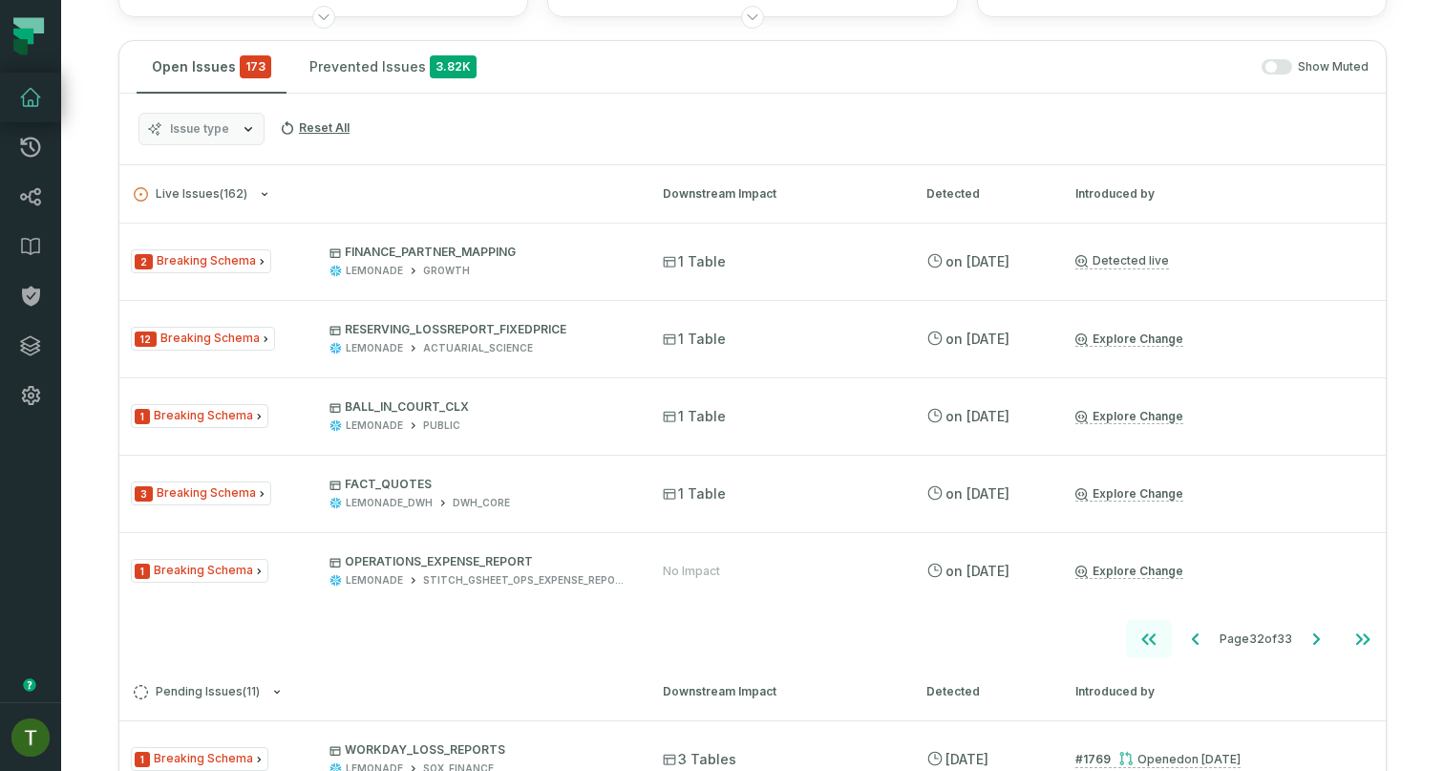
click at [1138, 649] on icon "Go to first page" at bounding box center [1149, 639] width 23 height 23
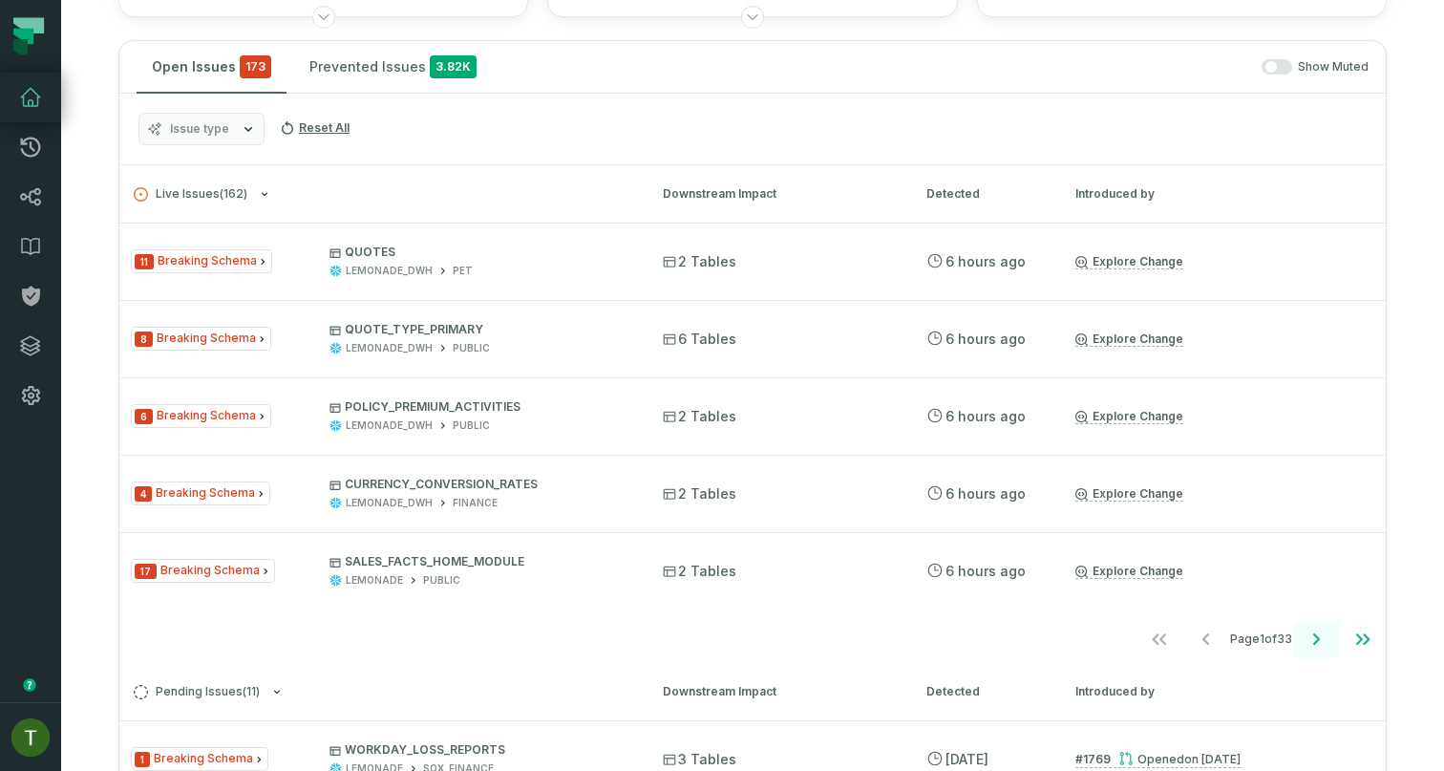
click at [1314, 633] on button "Go to next page" at bounding box center [1316, 639] width 46 height 38
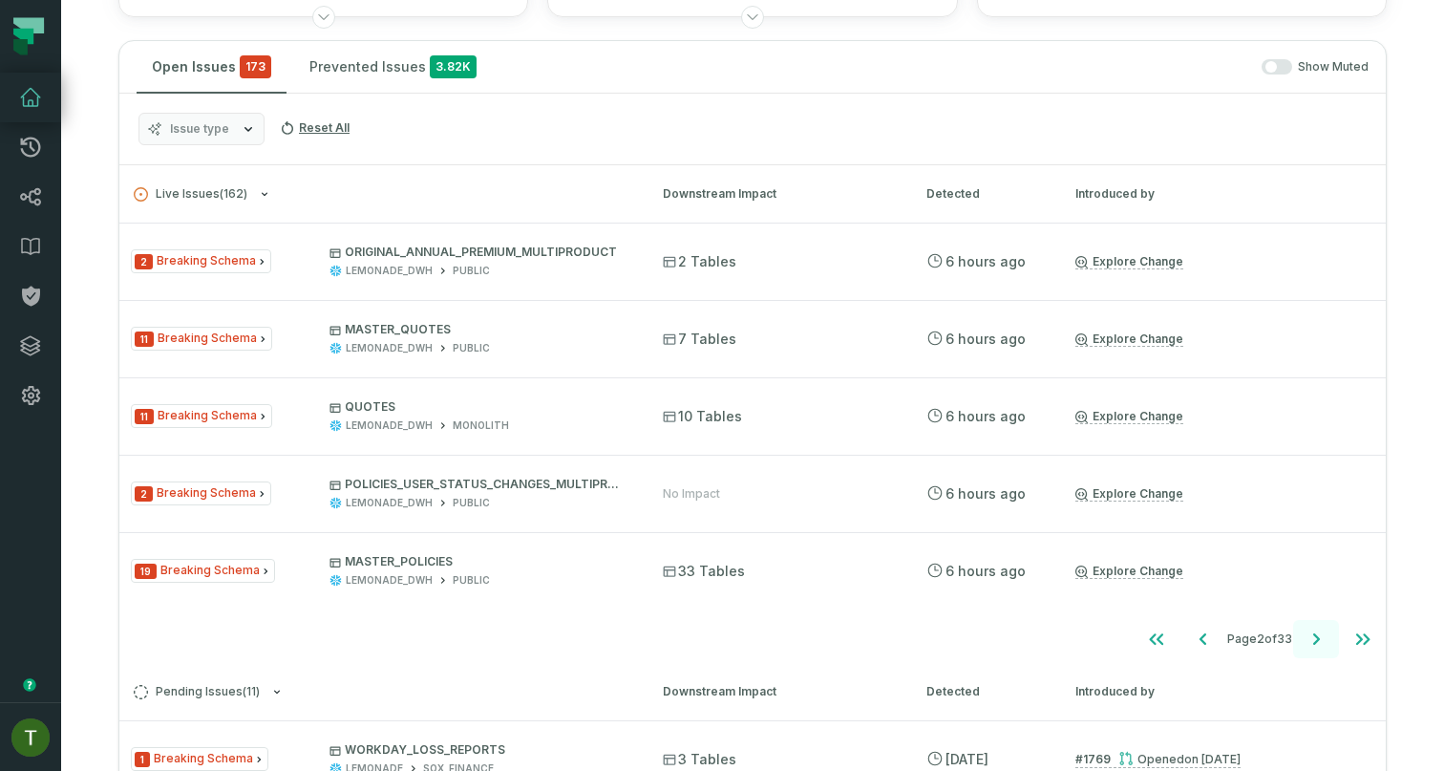
click at [1314, 633] on button "Go to next page" at bounding box center [1316, 639] width 46 height 38
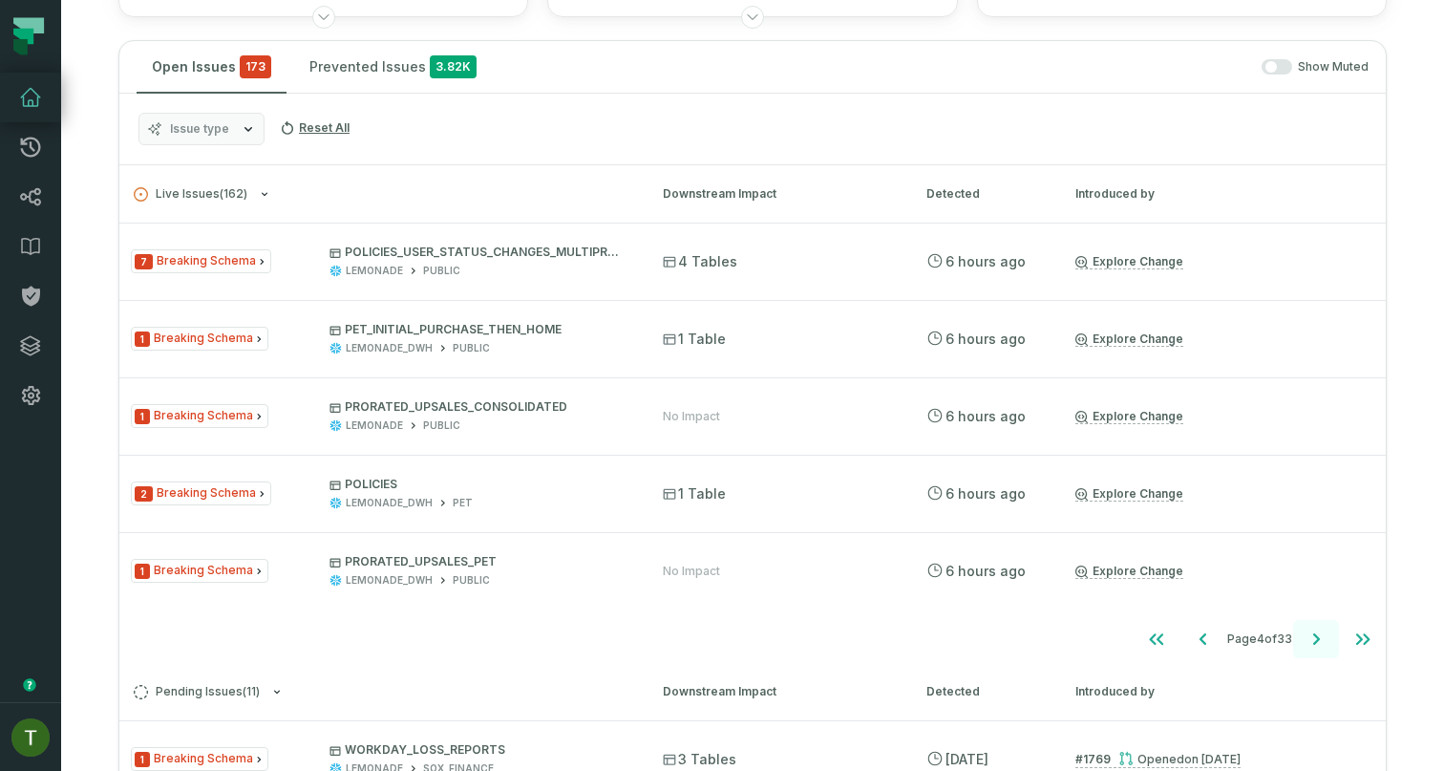
click at [1314, 633] on button "Go to next page" at bounding box center [1316, 639] width 46 height 38
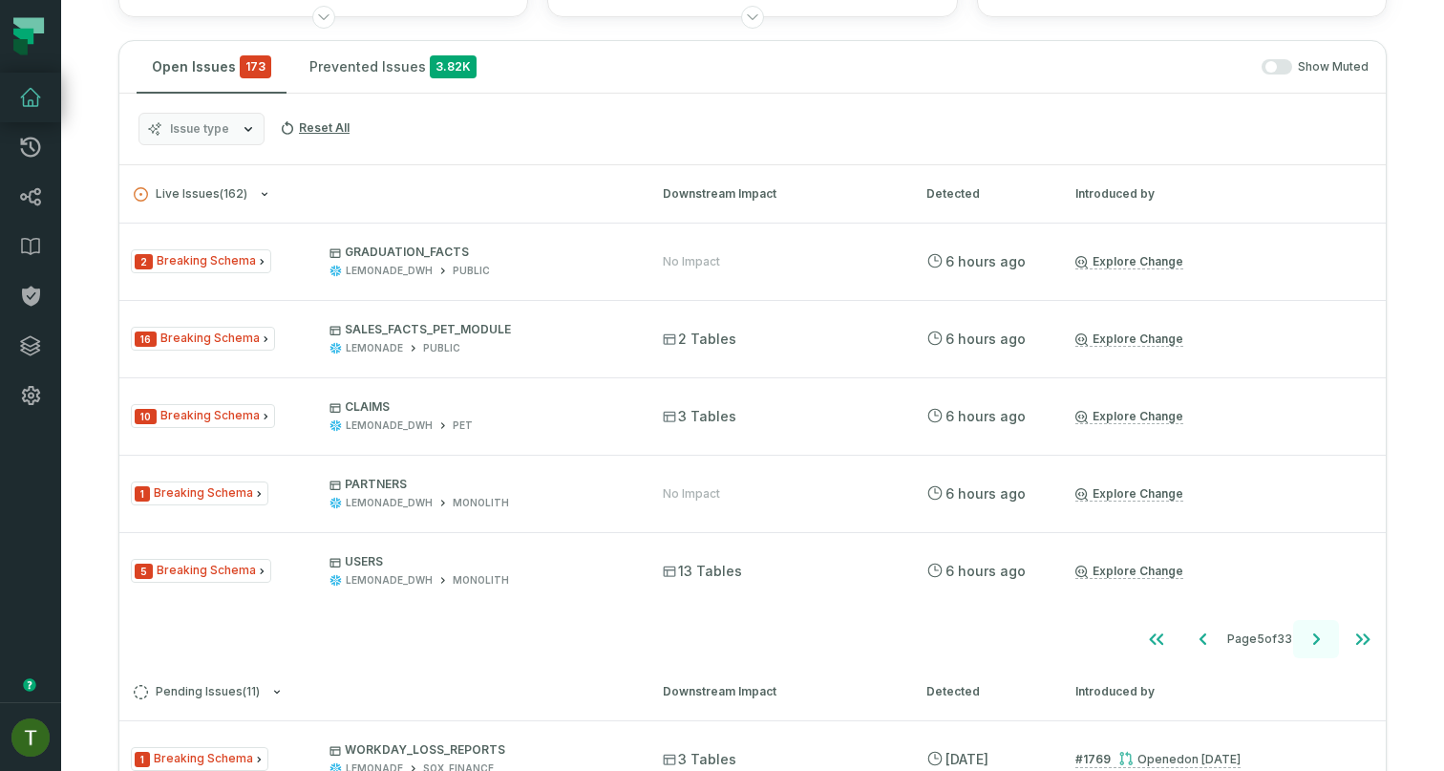
click at [1316, 630] on button "Go to next page" at bounding box center [1316, 639] width 46 height 38
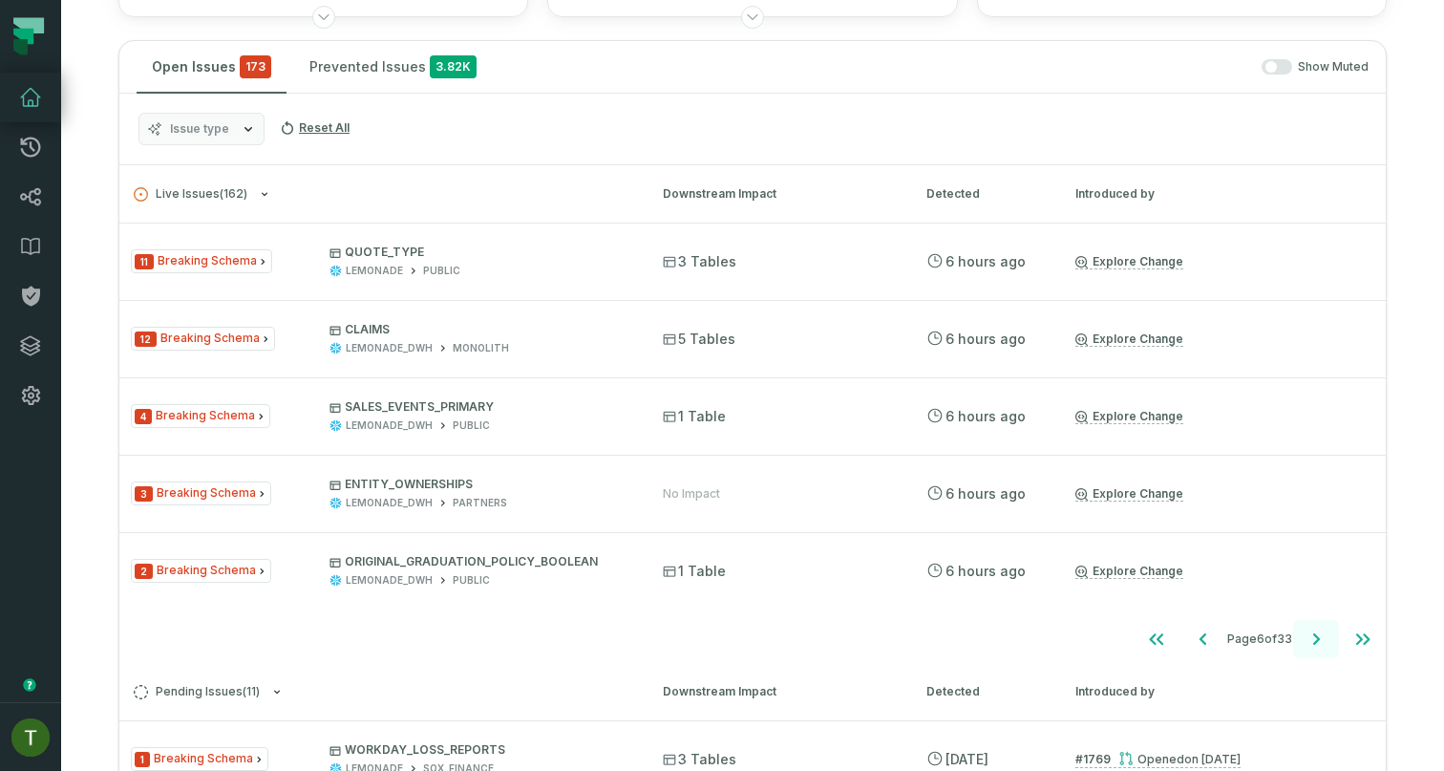
click at [1317, 644] on button "Go to next page" at bounding box center [1316, 639] width 46 height 38
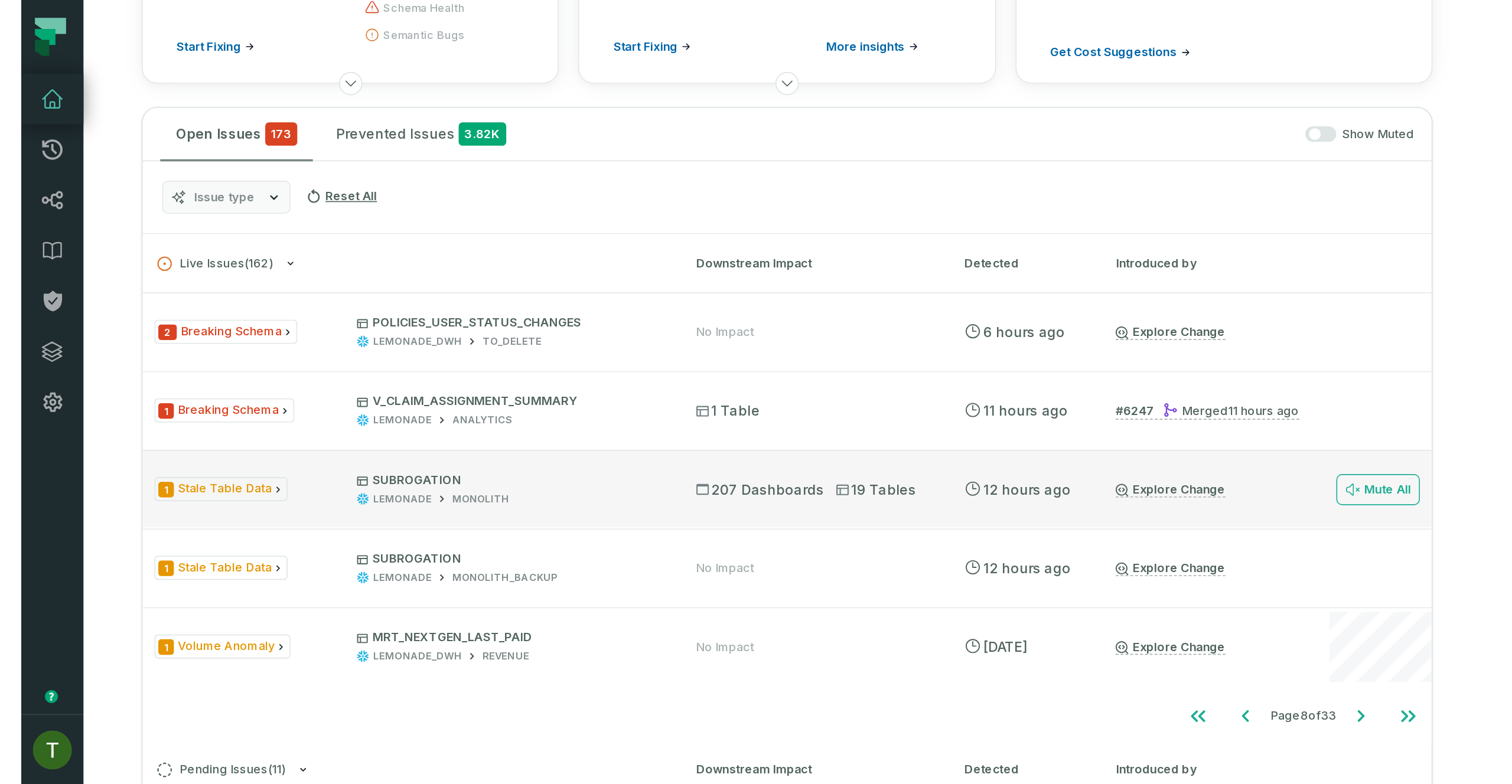
scroll to position [148, 0]
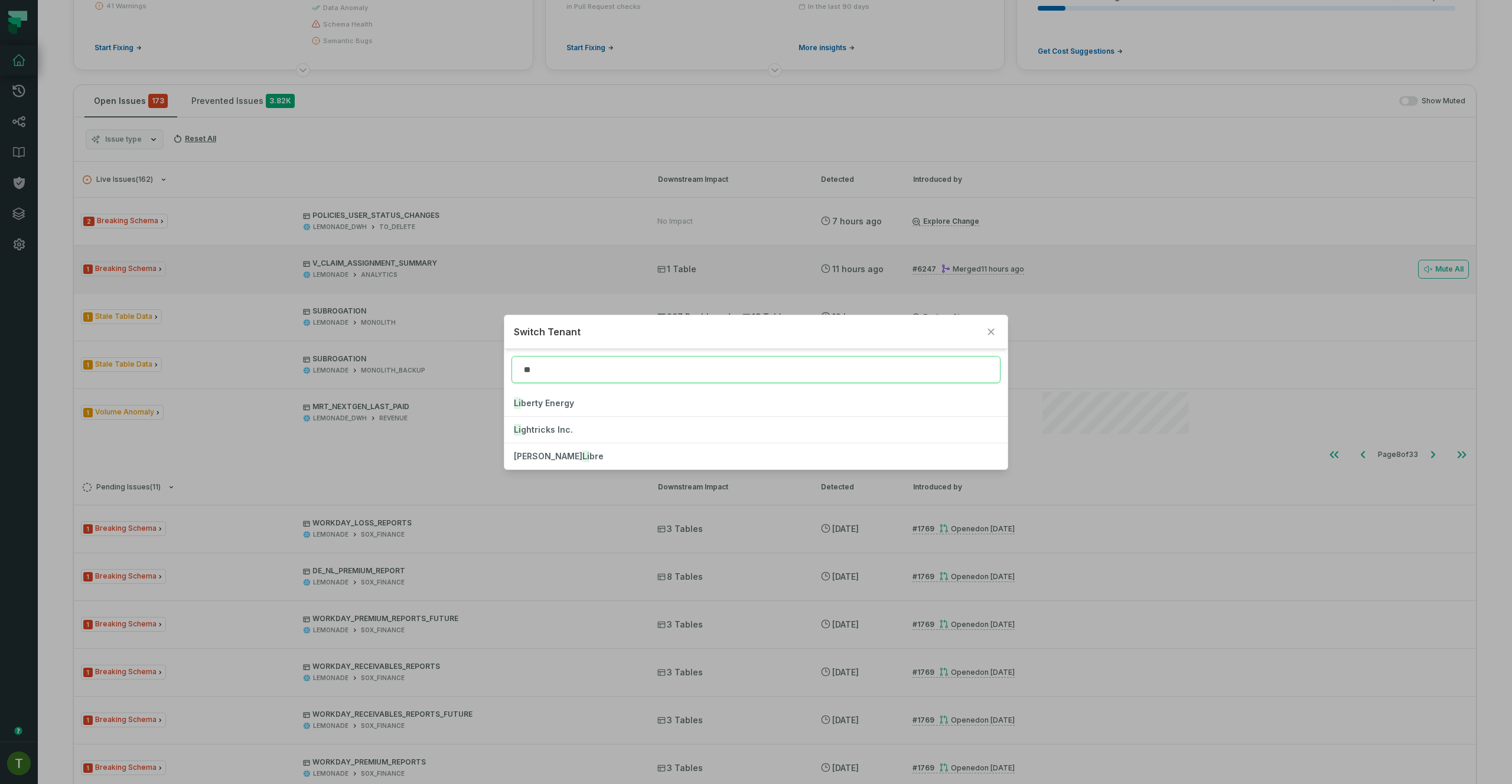
type input "**"
click button "Li berty Energy" at bounding box center [756, 403] width 503 height 26
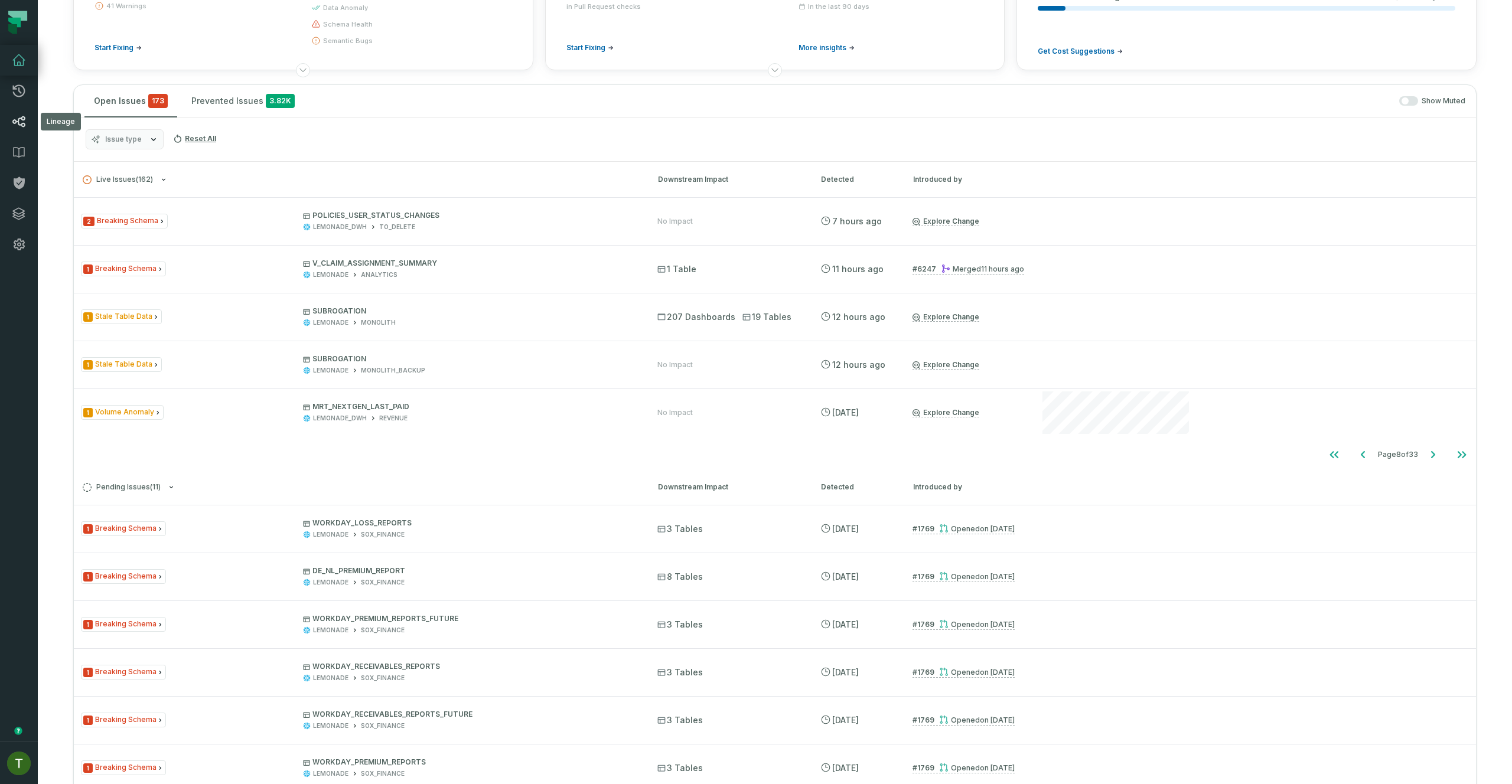
click at [16, 118] on icon at bounding box center [19, 121] width 14 height 14
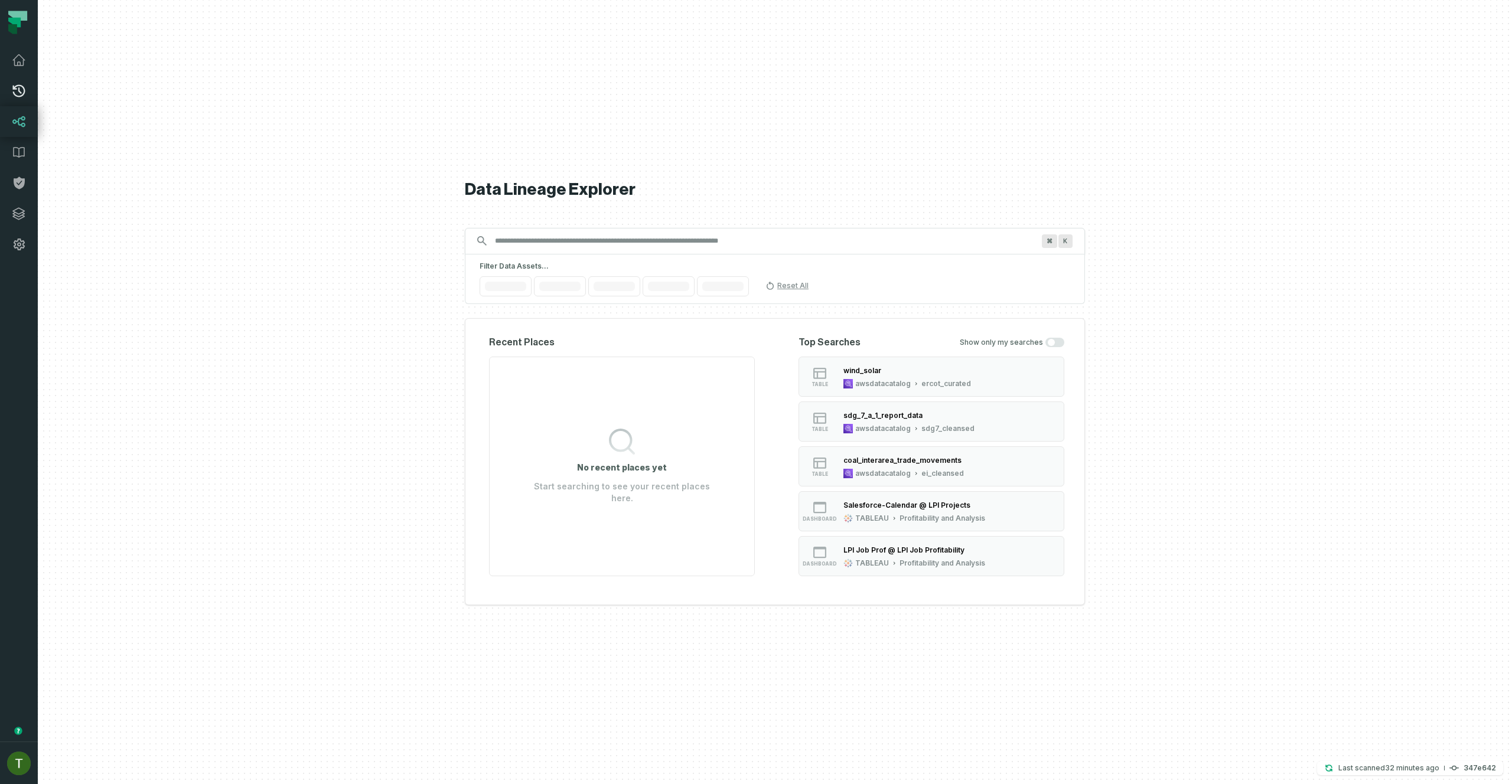
click at [19, 84] on icon at bounding box center [19, 91] width 14 height 14
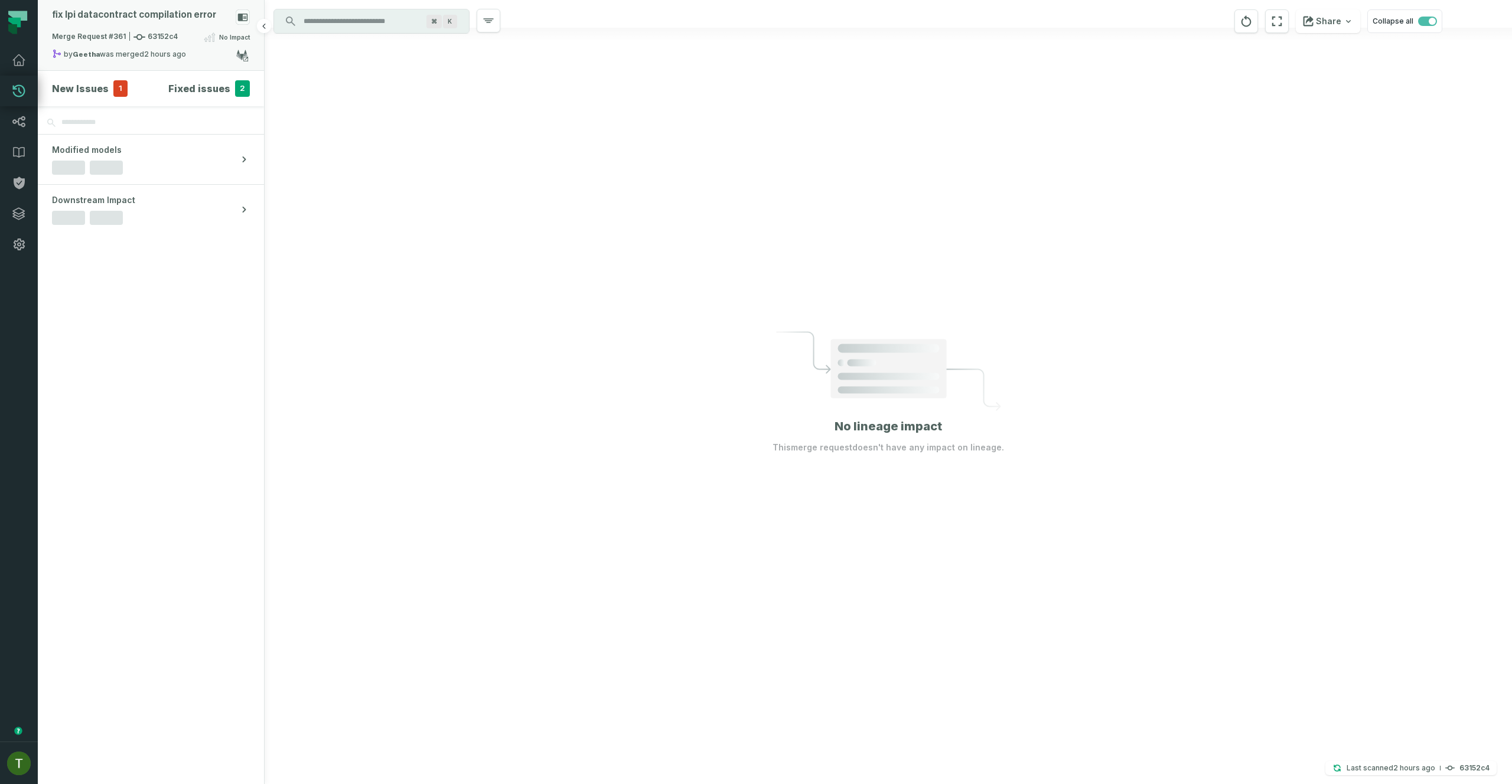
click at [153, 59] on div "by Geetha was merged 9/30/2025, 9:04:32 PM" at bounding box center [143, 56] width 184 height 14
click at [140, 30] on div "Merge Request #361 63152c4 No Impact" at bounding box center [151, 40] width 198 height 19
click at [103, 93] on h4 "New Issues" at bounding box center [80, 88] width 57 height 14
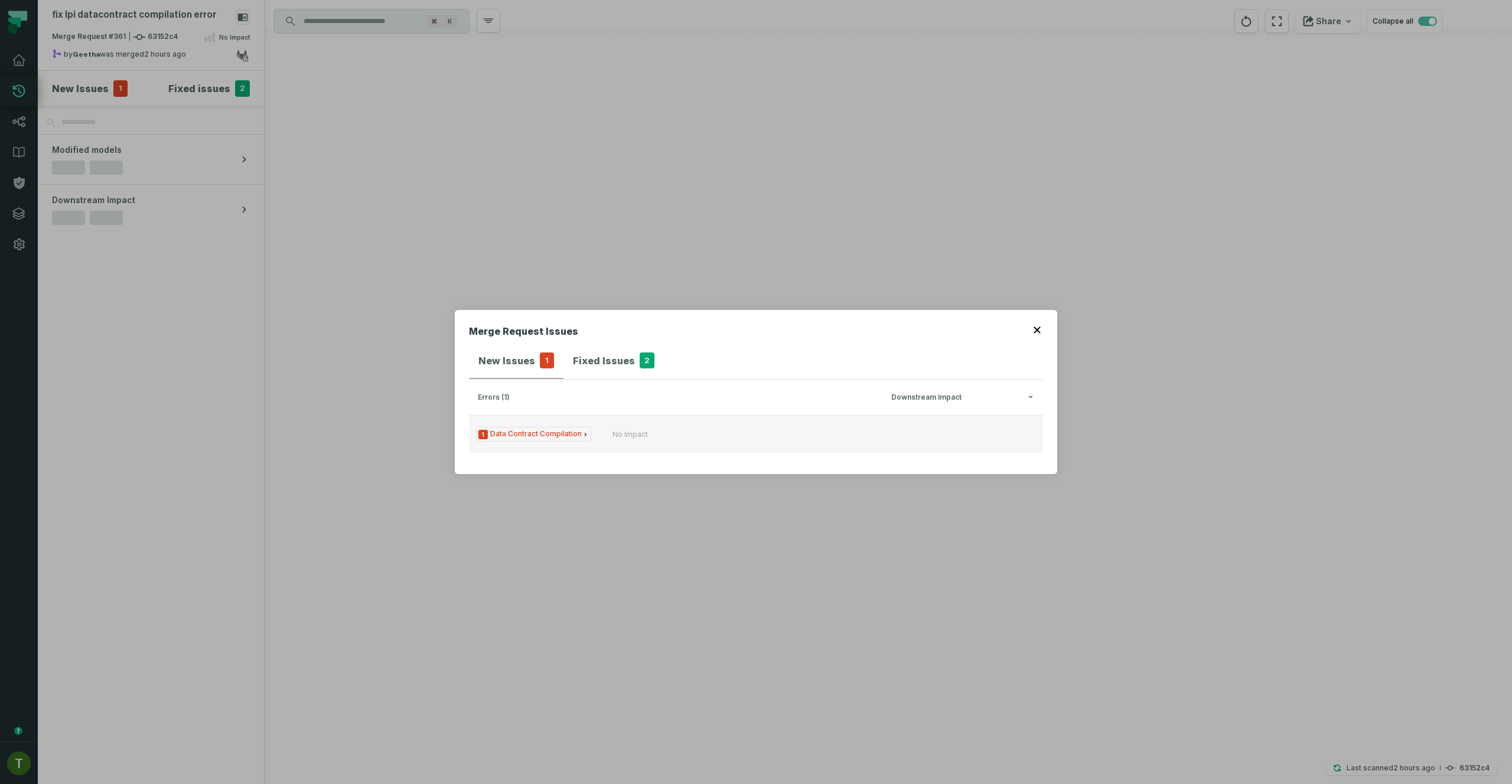
click at [602, 431] on button "1 Data Contract Compilation No Impact" at bounding box center [756, 433] width 574 height 38
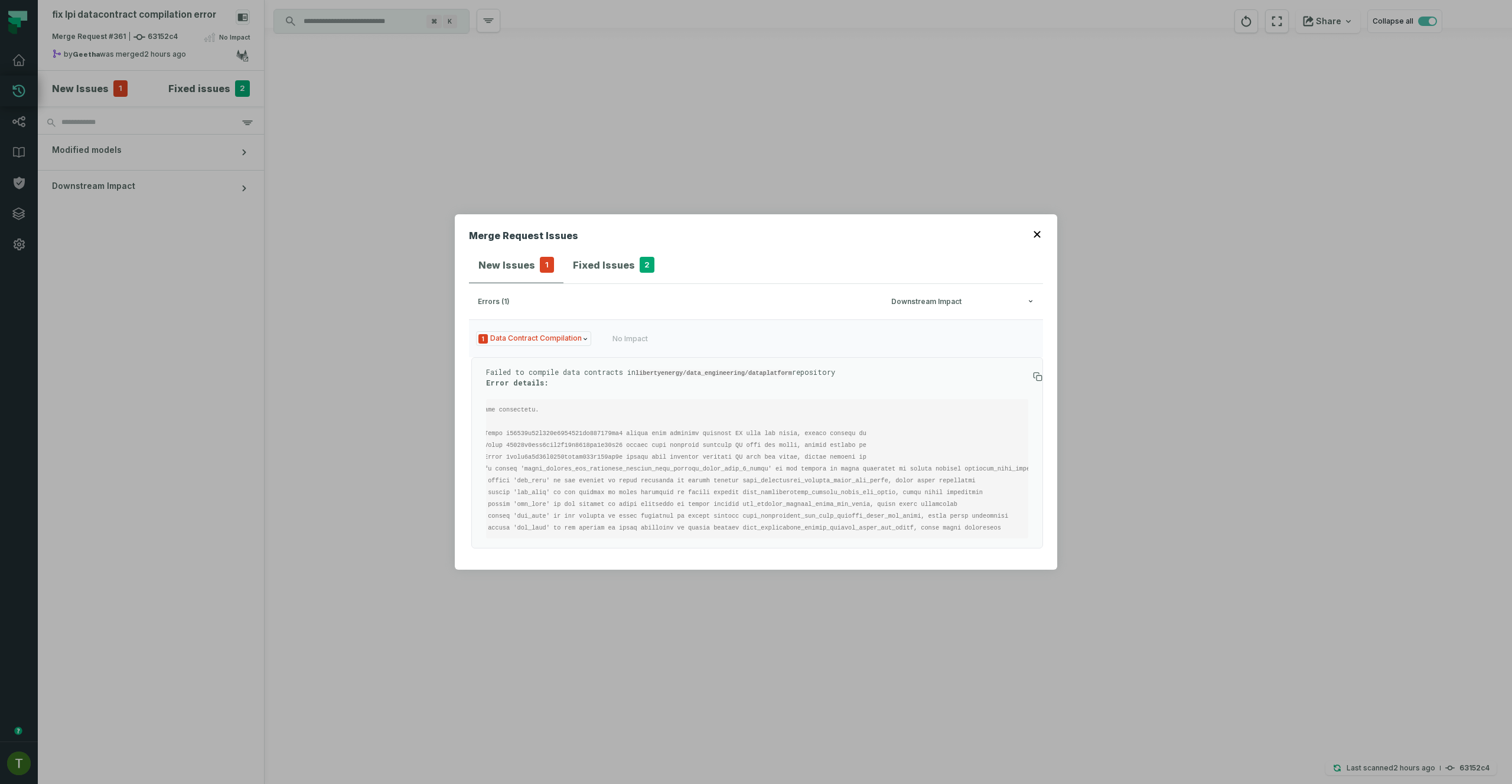
scroll to position [0, 78]
click at [795, 539] on div "Failed to compile data contracts in libertyenergy/data_engineering/dataplatform…" at bounding box center [757, 453] width 572 height 191
click at [1043, 219] on div "Merge Request Issues New Issues 1 Fixed Issues 2 errors (1) Downstream Impact 1…" at bounding box center [756, 393] width 602 height 356
click at [1042, 229] on button "button" at bounding box center [1038, 233] width 9 height 9
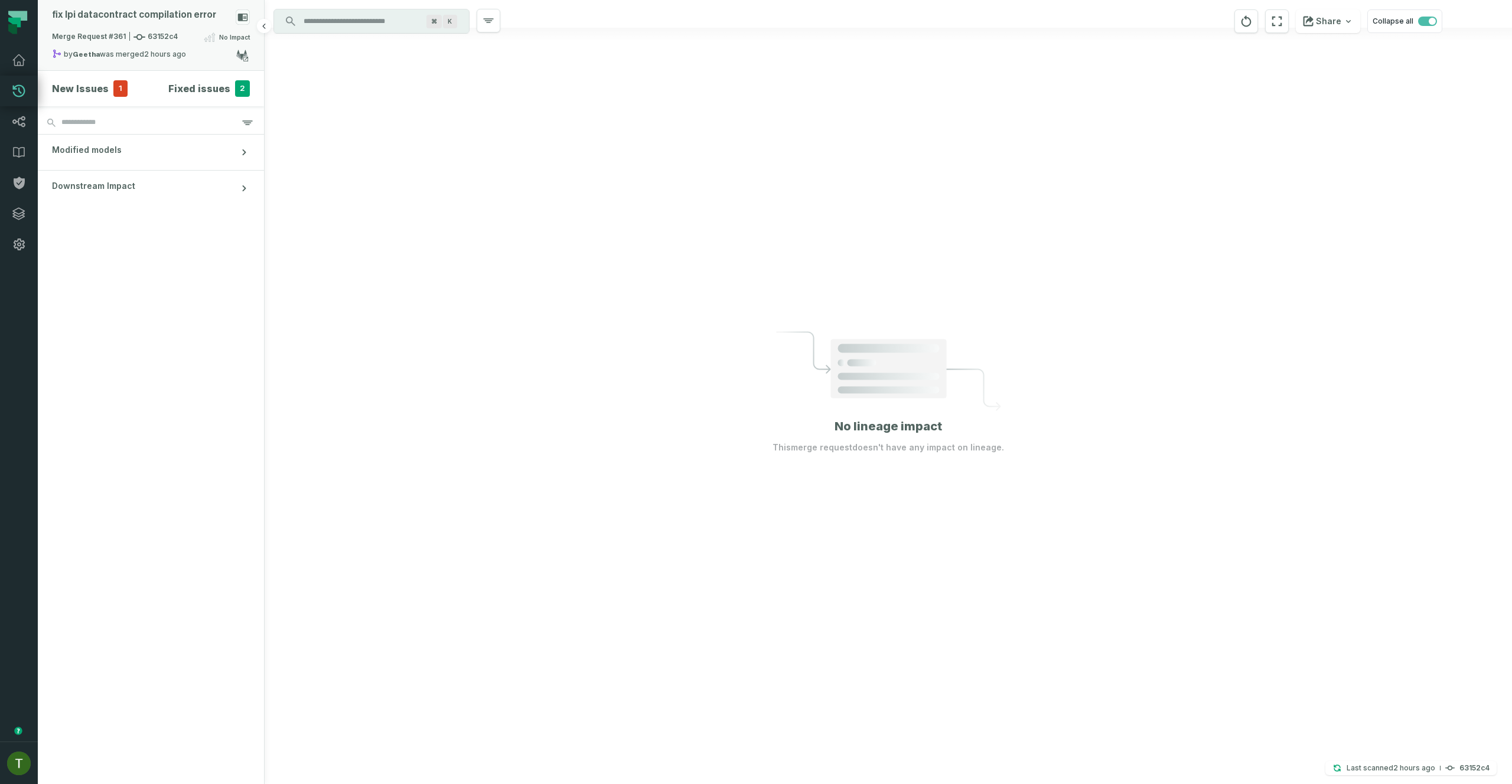
click at [103, 45] on div "Merge Request #361 63152c4 No Impact" at bounding box center [151, 40] width 198 height 19
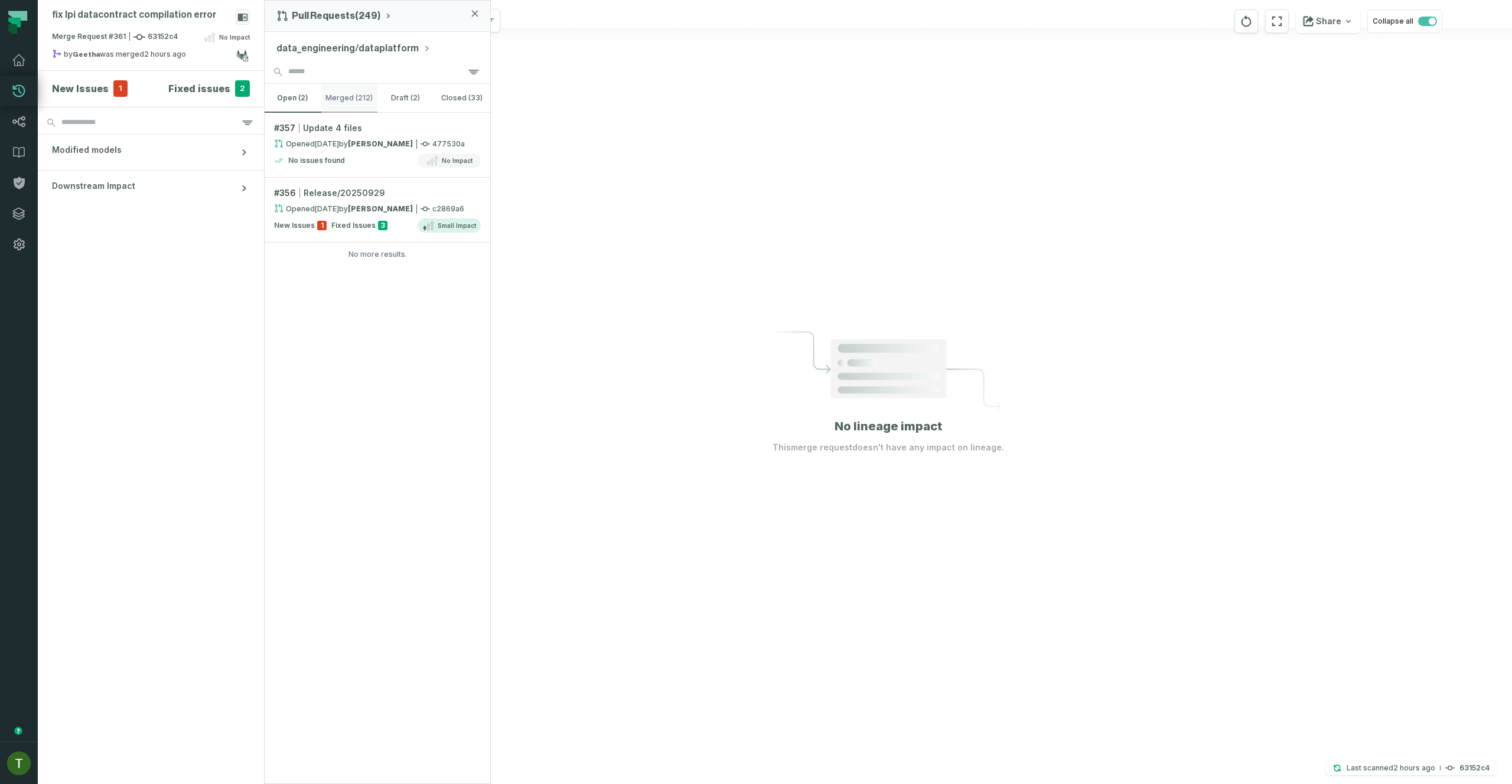
click at [349, 99] on button "merged (212)" at bounding box center [350, 98] width 57 height 28
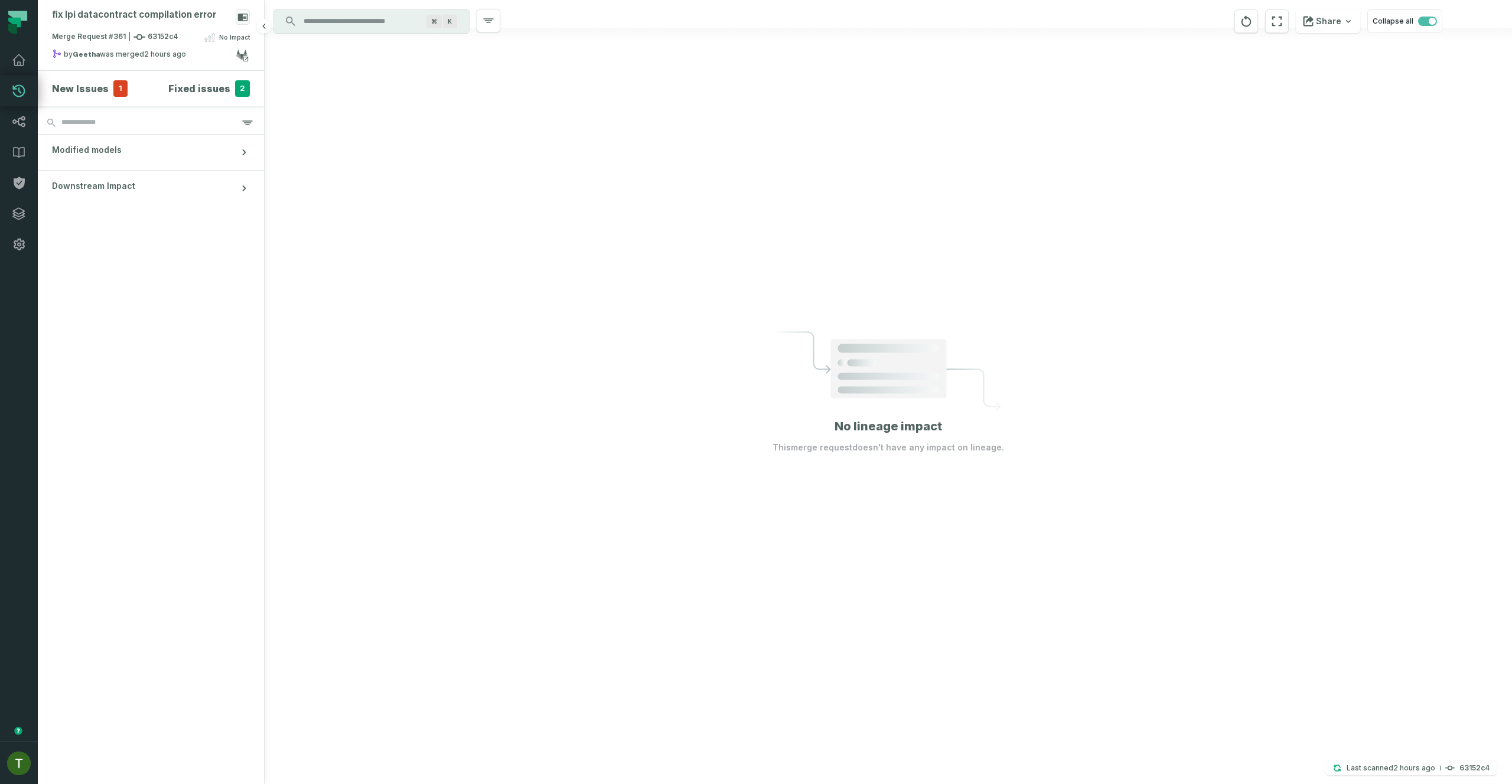
click at [210, 88] on h4 "Fixed issues" at bounding box center [199, 88] width 62 height 14
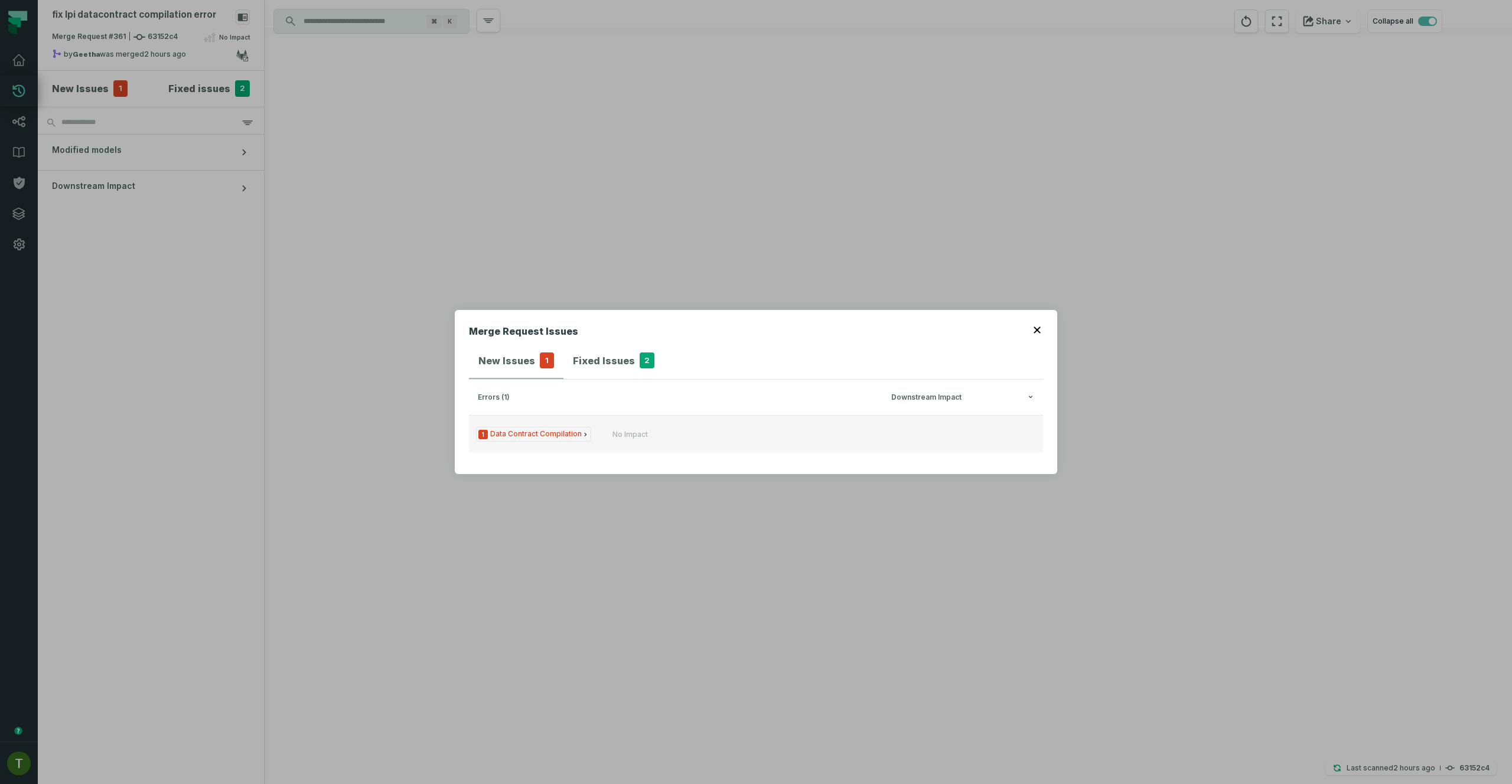
click at [610, 417] on button "1 Data Contract Compilation No Impact" at bounding box center [756, 433] width 574 height 38
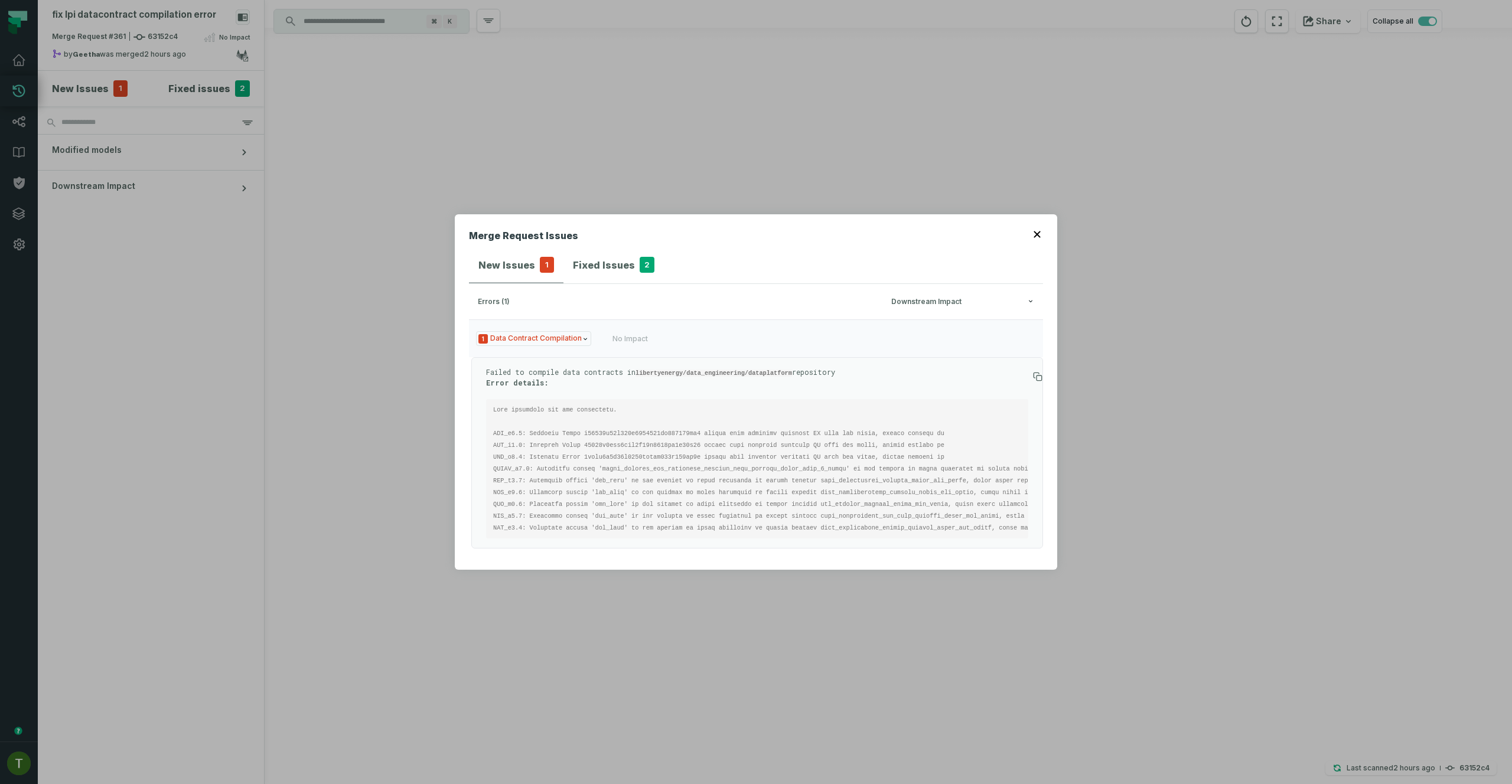
click at [607, 357] on div "Failed to compile data contracts in libertyenergy/data_engineering/dataplatform…" at bounding box center [757, 453] width 572 height 191
click at [612, 357] on div "Failed to compile data contracts in libertyenergy/data_engineering/dataplatform…" at bounding box center [757, 453] width 572 height 191
click at [609, 349] on button "1 Data Contract Compilation No Impact" at bounding box center [756, 338] width 574 height 38
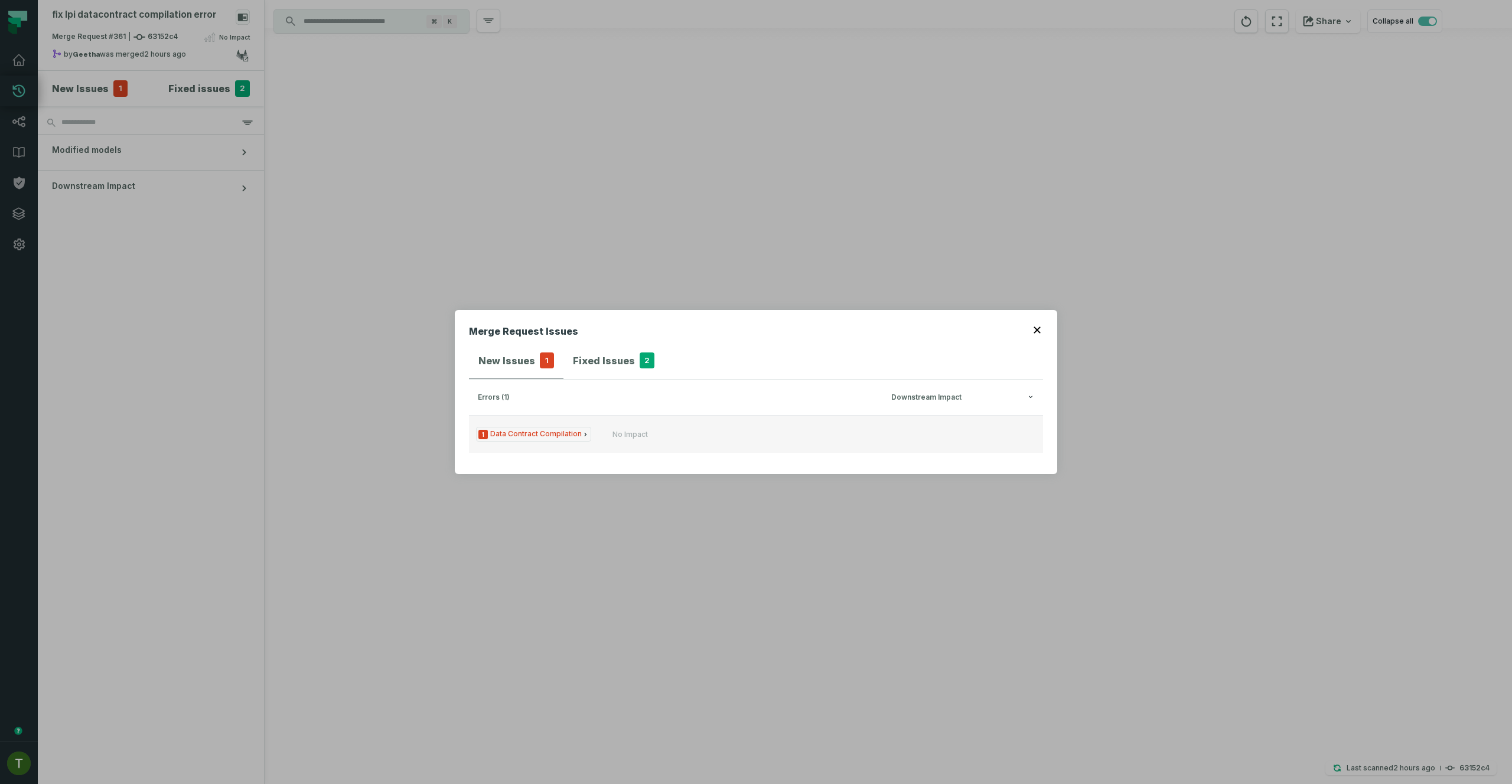
click at [556, 447] on button "1 Data Contract Compilation No Impact" at bounding box center [756, 433] width 574 height 38
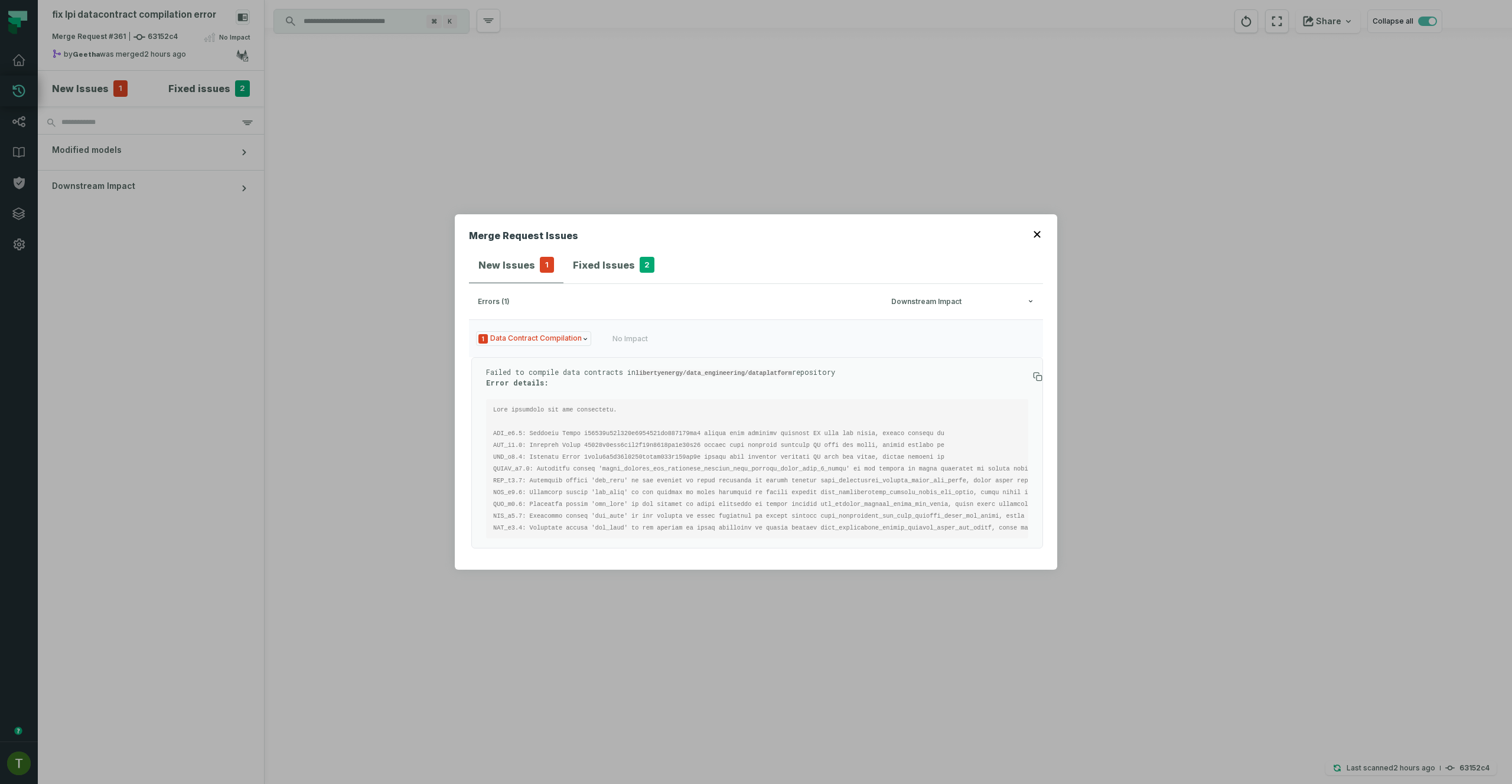
click at [1229, 327] on div "Merge Request Issues New Issues 1 Fixed Issues 2 errors (1) Downstream Impact 1…" at bounding box center [756, 392] width 1512 height 784
